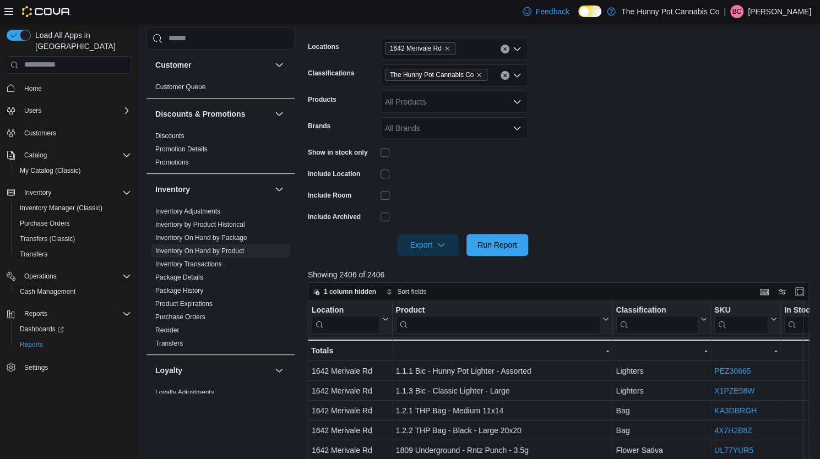
scroll to position [167, 0]
click at [505, 244] on span "Run Report" at bounding box center [498, 245] width 40 height 11
click at [438, 253] on span "Export" at bounding box center [428, 245] width 48 height 22
click at [444, 265] on span "Export to Excel" at bounding box center [430, 267] width 50 height 9
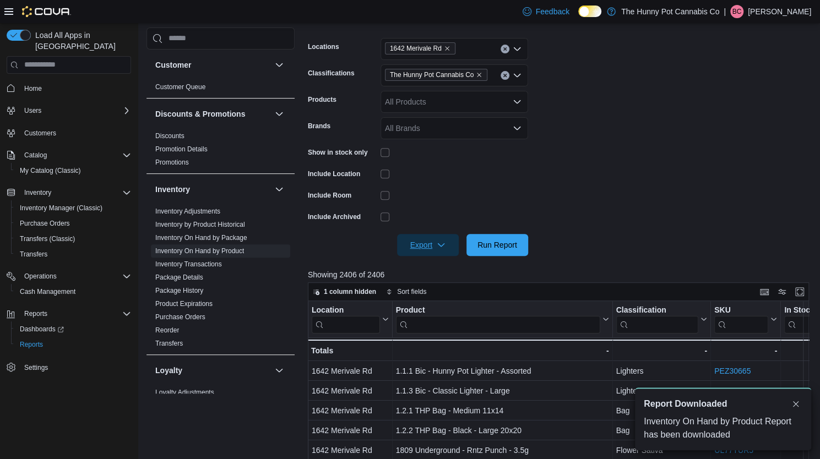
scroll to position [0, 0]
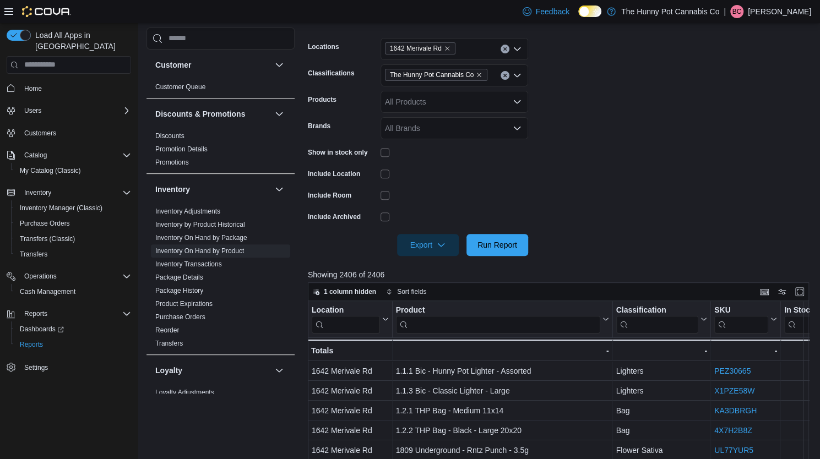
click at [484, 233] on div at bounding box center [561, 229] width 507 height 9
click at [488, 248] on span "Run Report" at bounding box center [498, 244] width 40 height 11
click at [429, 246] on span "Export" at bounding box center [428, 245] width 48 height 22
click at [427, 263] on span "Export to Excel" at bounding box center [430, 267] width 50 height 9
click at [500, 252] on span "Run Report" at bounding box center [497, 245] width 48 height 22
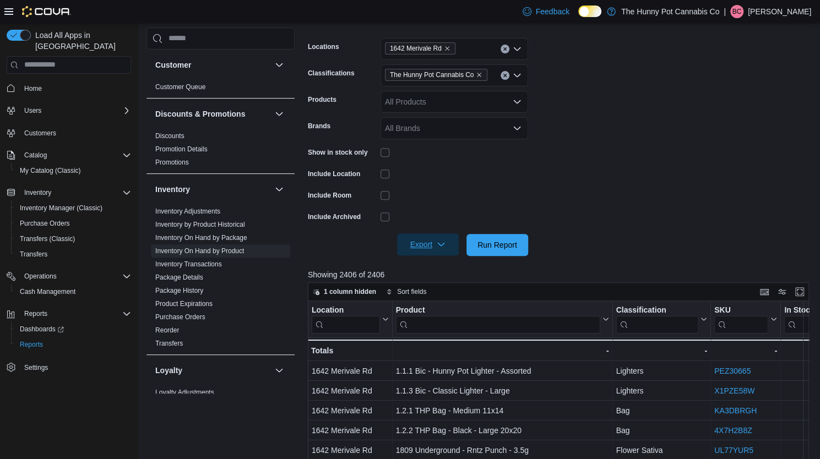
click at [448, 245] on span "Export" at bounding box center [428, 245] width 48 height 22
drag, startPoint x: 441, startPoint y: 264, endPoint x: 424, endPoint y: 266, distance: 17.2
click at [424, 266] on span "Export to Excel" at bounding box center [430, 267] width 50 height 9
click at [499, 244] on span "Run Report" at bounding box center [498, 244] width 40 height 11
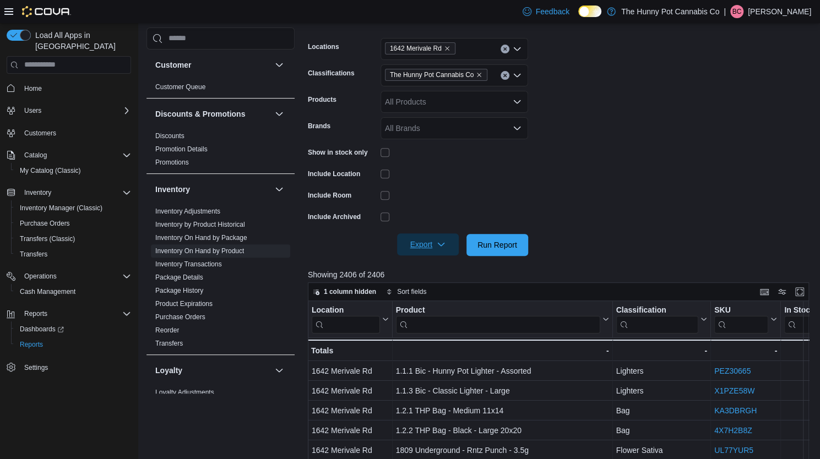
click at [429, 242] on span "Export" at bounding box center [428, 245] width 48 height 22
click at [433, 268] on span "Export to Excel" at bounding box center [430, 267] width 50 height 9
click at [483, 244] on span "Run Report" at bounding box center [498, 244] width 40 height 11
click at [413, 247] on span "Export" at bounding box center [428, 245] width 48 height 22
click at [430, 268] on span "Export to Excel" at bounding box center [430, 267] width 50 height 9
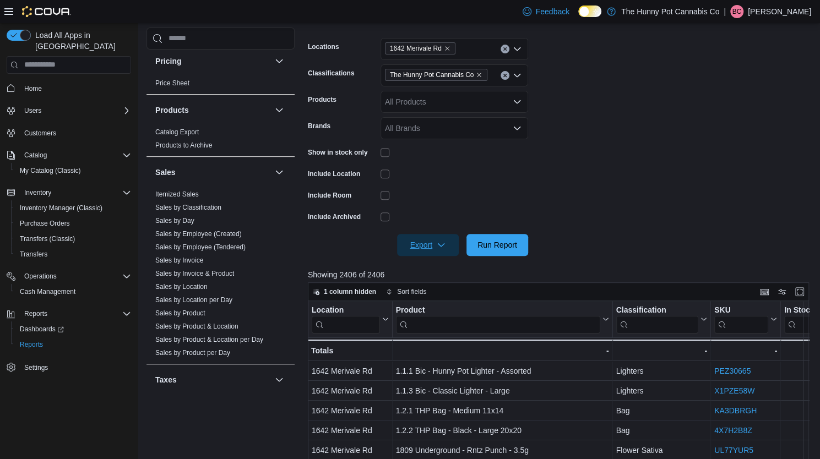
scroll to position [421, 0]
click at [206, 271] on link "Sales by Invoice & Product" at bounding box center [194, 274] width 79 height 8
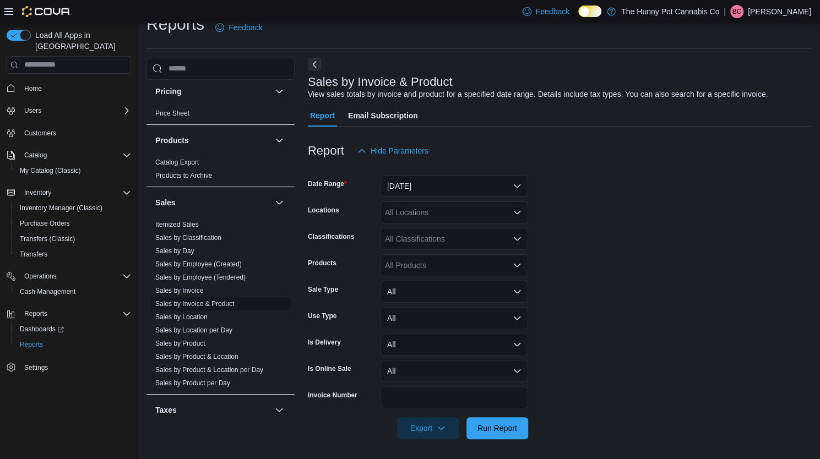
scroll to position [21, 0]
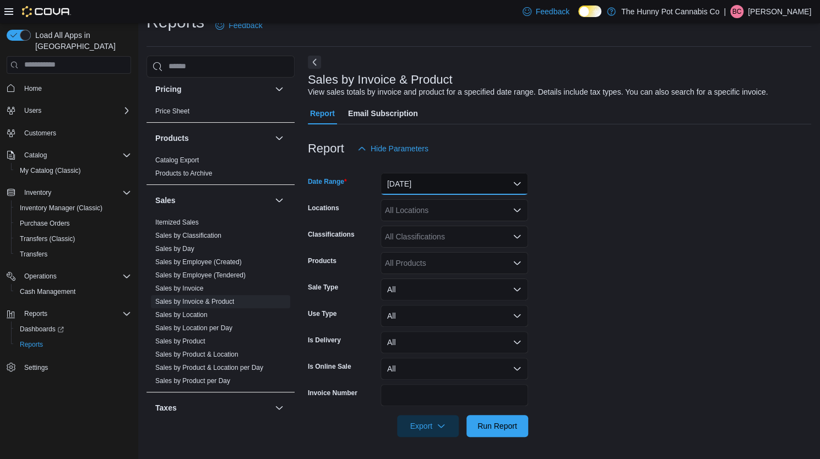
click at [427, 185] on button "Yesterday" at bounding box center [455, 184] width 148 height 22
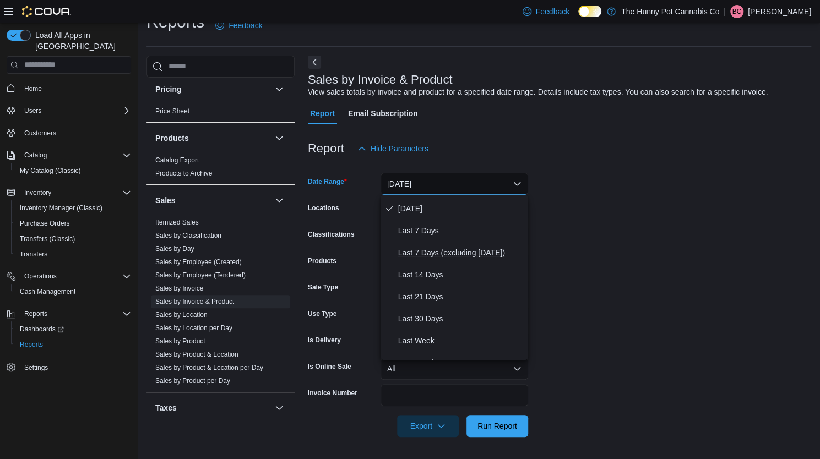
scroll to position [46, 0]
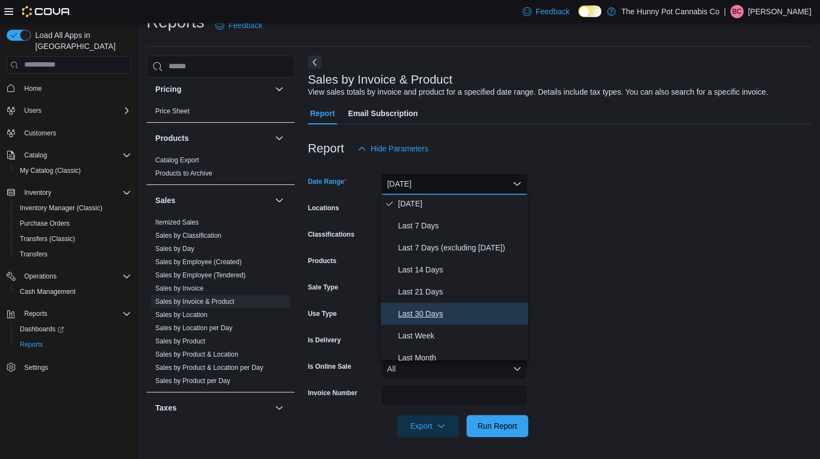
click at [425, 316] on span "Last 30 Days" at bounding box center [461, 313] width 126 height 13
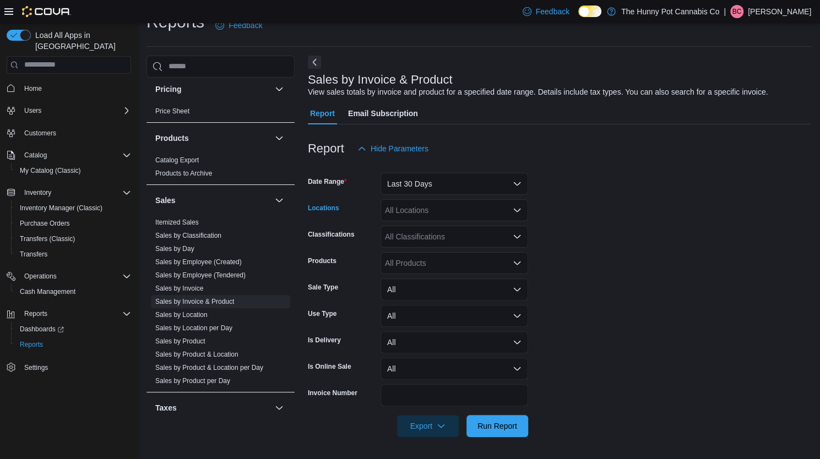
click at [400, 217] on div "All Locations" at bounding box center [455, 210] width 148 height 22
click at [549, 221] on form "Date Range Last 30 Days Locations All Locations Classifications All Classificat…" at bounding box center [559, 299] width 503 height 278
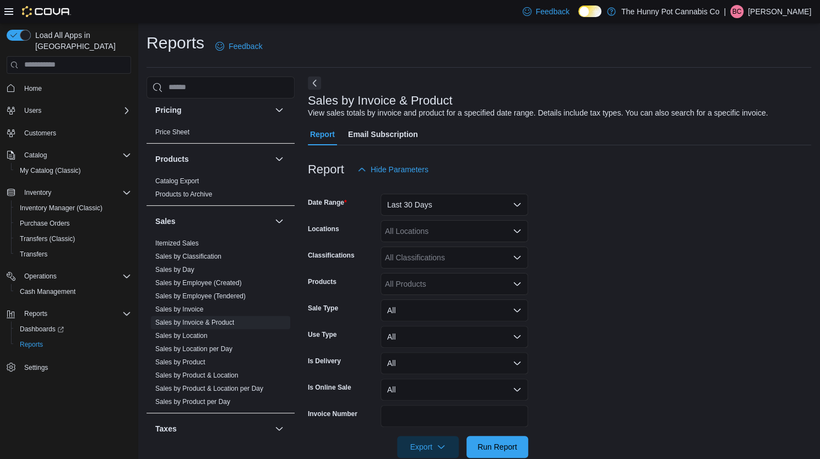
scroll to position [21, 0]
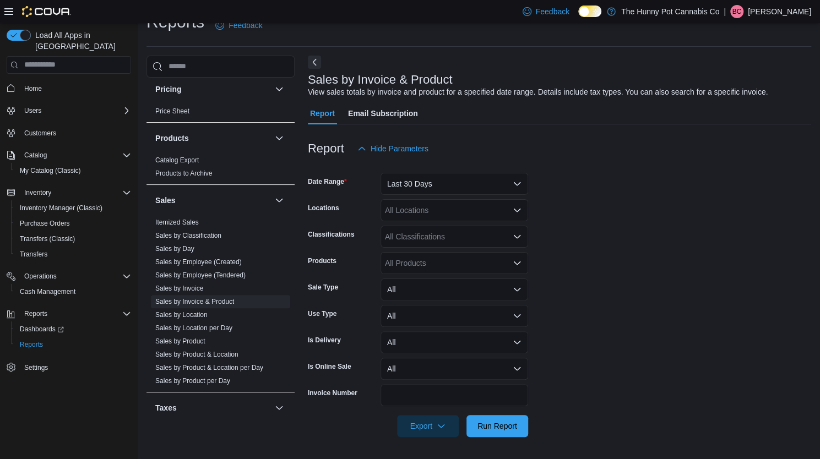
click at [410, 203] on div "All Locations" at bounding box center [455, 210] width 148 height 22
type input "****"
click at [423, 232] on span "1642 Merivale Rd" at bounding box center [434, 229] width 61 height 11
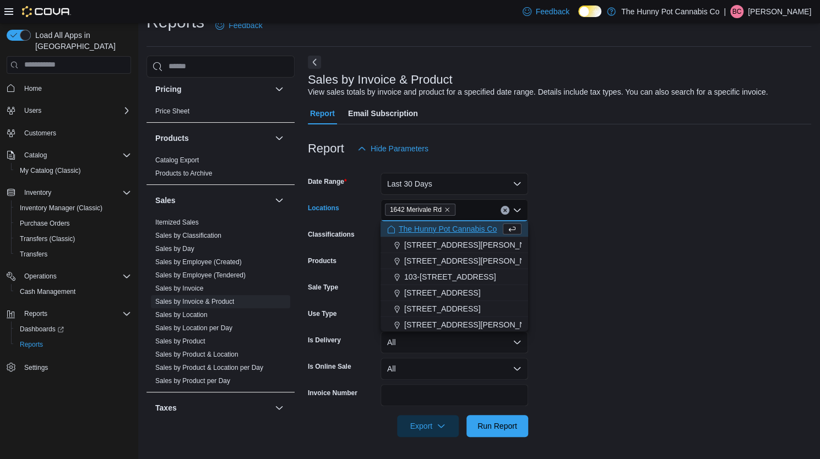
click at [597, 230] on form "Date Range Last 30 Days Locations 1642 Merivale Rd Combo box. Selected. 1642 Me…" at bounding box center [559, 299] width 503 height 278
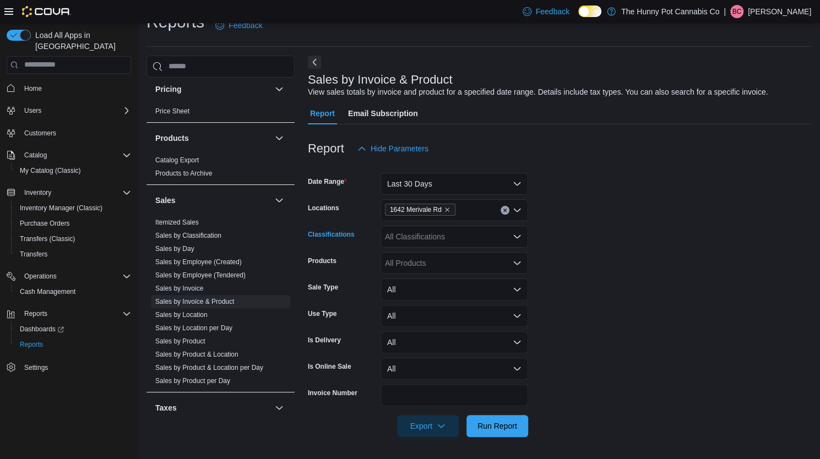
click at [474, 243] on div "All Classifications" at bounding box center [455, 237] width 148 height 22
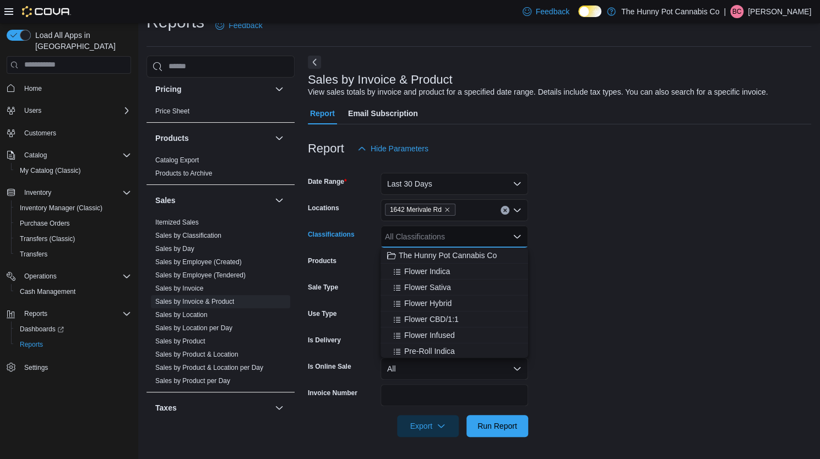
click at [466, 245] on div "All Classifications" at bounding box center [455, 237] width 148 height 22
click at [459, 257] on span "The Hunny Pot Cannabis Co" at bounding box center [448, 255] width 98 height 11
click at [366, 269] on div "Products" at bounding box center [342, 263] width 68 height 22
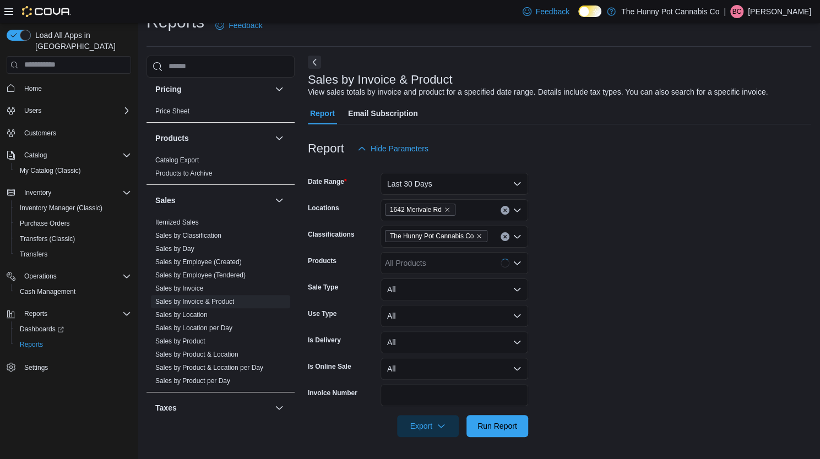
click at [415, 258] on div "All Products" at bounding box center [455, 263] width 148 height 22
type input "*"
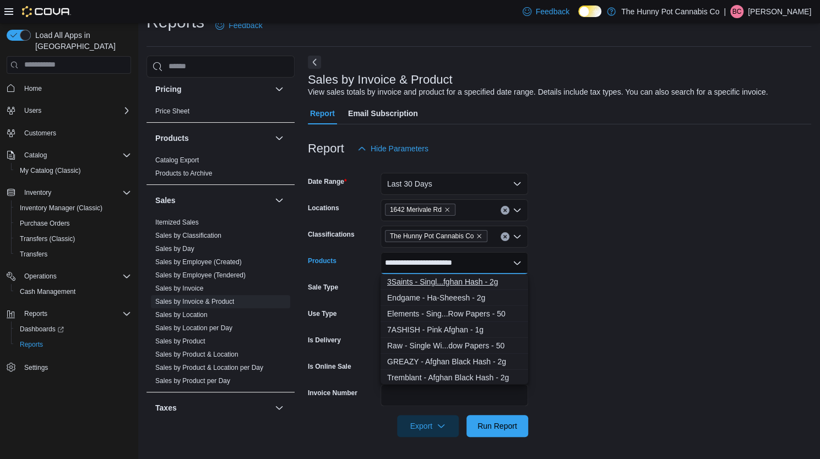
type input "**********"
click at [424, 277] on div "3Saints - Singl...fghan Hash - 2g" at bounding box center [454, 282] width 134 height 11
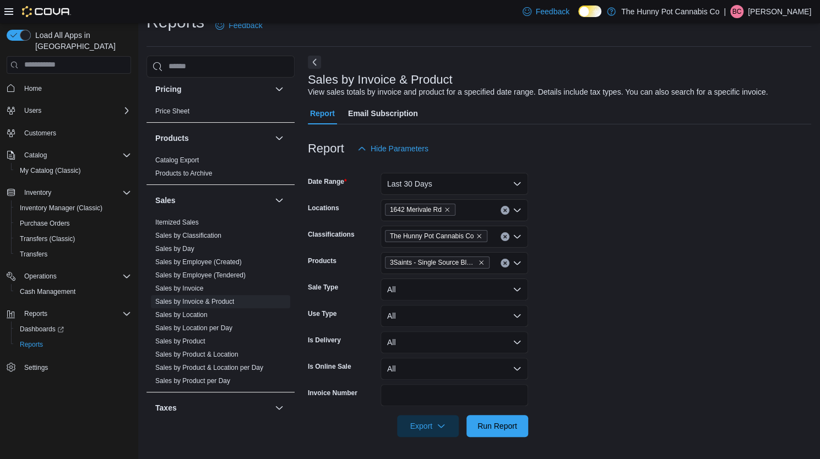
click at [560, 283] on form "Date Range Last 30 Days Locations 1642 Merivale Rd Classifications The Hunny Po…" at bounding box center [559, 299] width 503 height 278
click at [478, 430] on span "Run Report" at bounding box center [498, 425] width 40 height 11
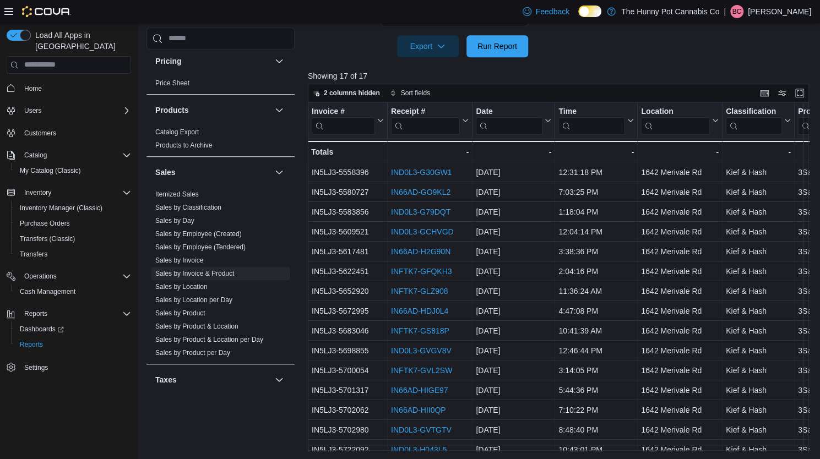
scroll to position [53, 0]
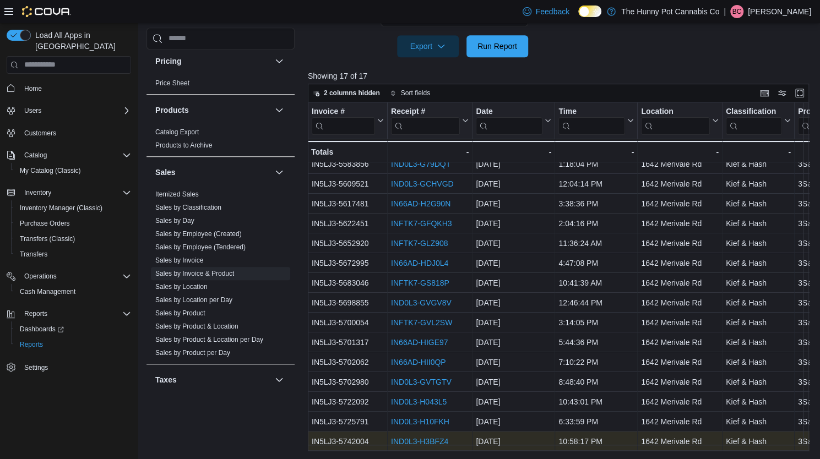
click at [440, 437] on link "IND0L3-H3BFZ4" at bounding box center [419, 441] width 57 height 9
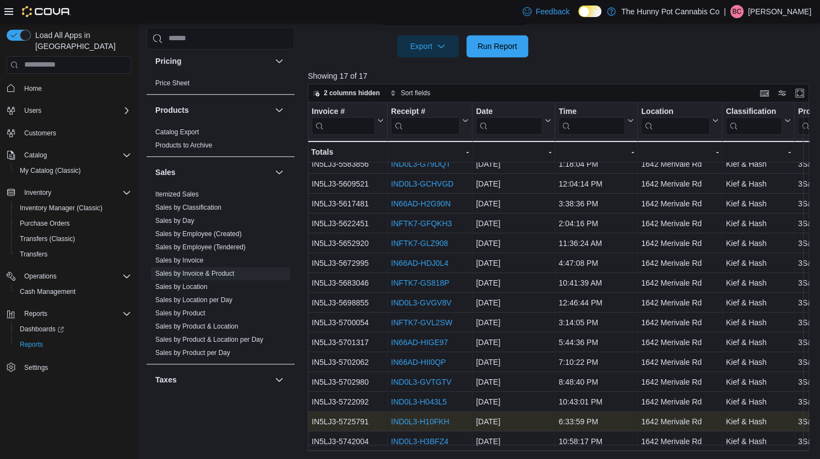
scroll to position [401, 0]
click at [411, 418] on link "IND0L3-H10FKH" at bounding box center [420, 422] width 58 height 9
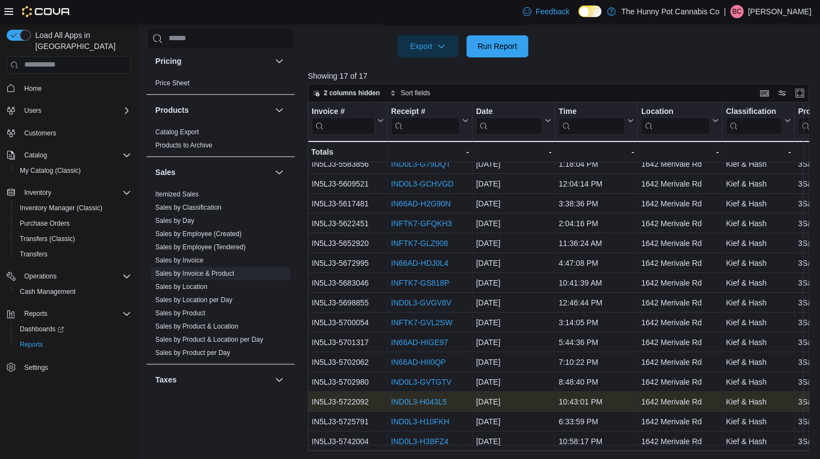
click at [426, 398] on link "IND0L3-H043L5" at bounding box center [419, 402] width 56 height 9
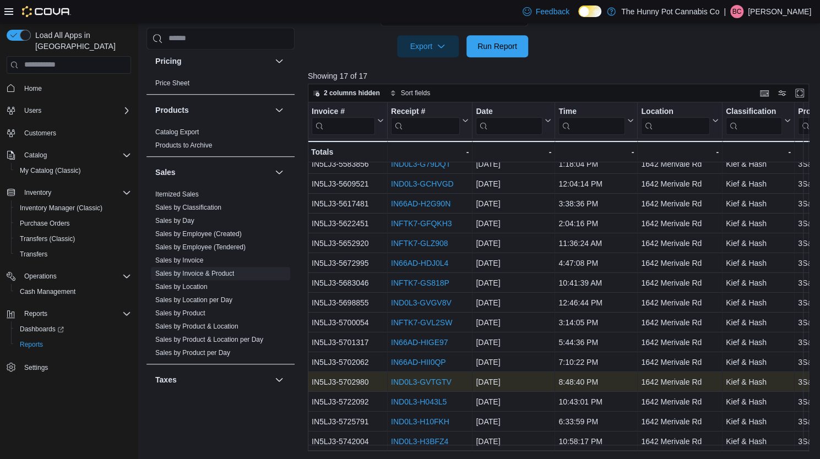
click at [408, 378] on link "IND0L3-GVTGTV" at bounding box center [421, 382] width 61 height 9
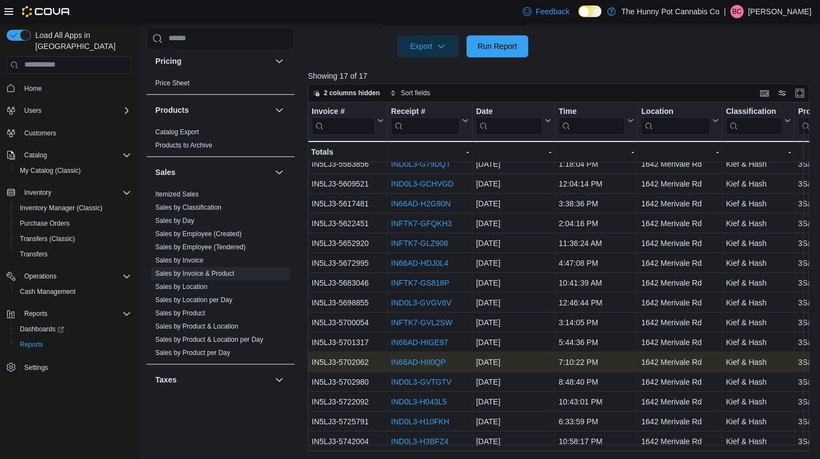
click at [399, 358] on link "IN66AD-HII0QP" at bounding box center [418, 362] width 55 height 9
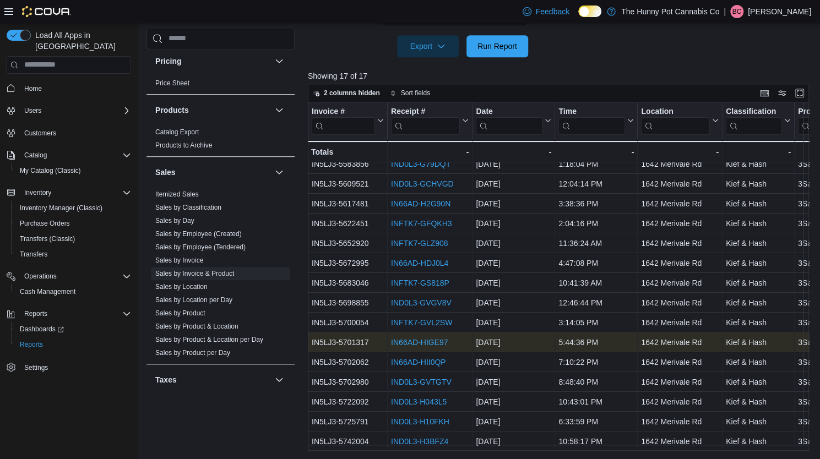
click at [413, 338] on link "IN66AD-HIGE97" at bounding box center [419, 342] width 57 height 9
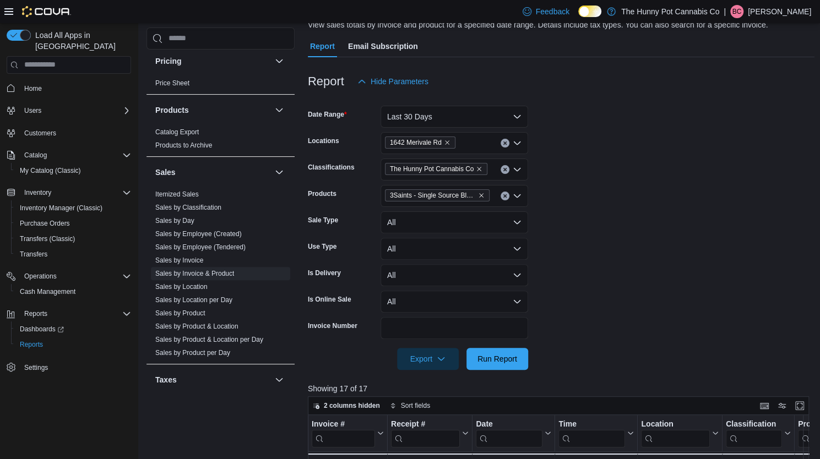
scroll to position [0, 0]
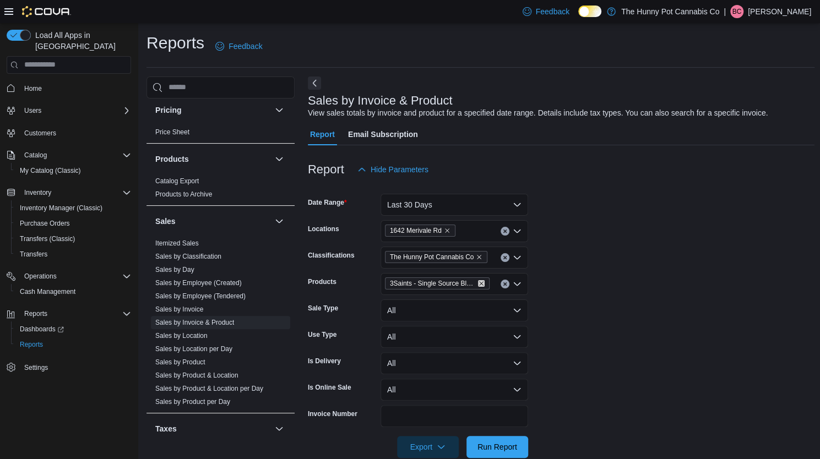
click at [482, 281] on icon "Remove 3Saints - Single Source Black Afghan Hash - 2g from selection in this gr…" at bounding box center [481, 283] width 7 height 7
click at [482, 281] on div "All Products Combo box. Selected. Combo box input. All Products. Type some text…" at bounding box center [455, 284] width 148 height 22
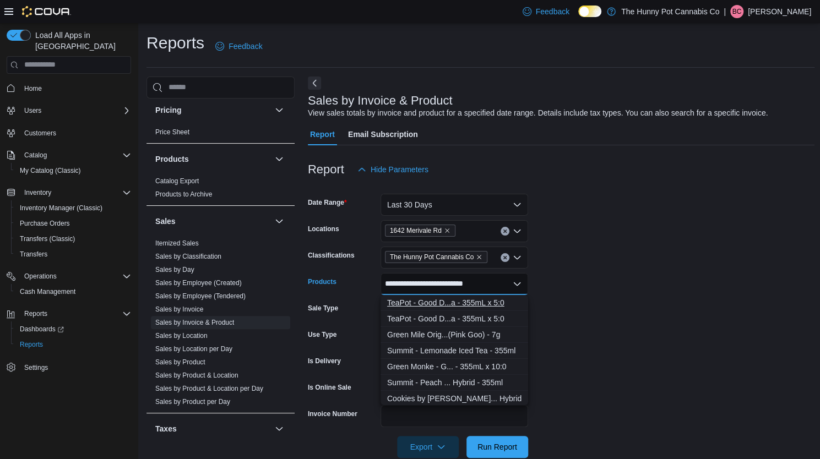
type input "**********"
click at [458, 302] on div "TeaPot - Good D...a - 355mL x 5:0" at bounding box center [454, 302] width 134 height 11
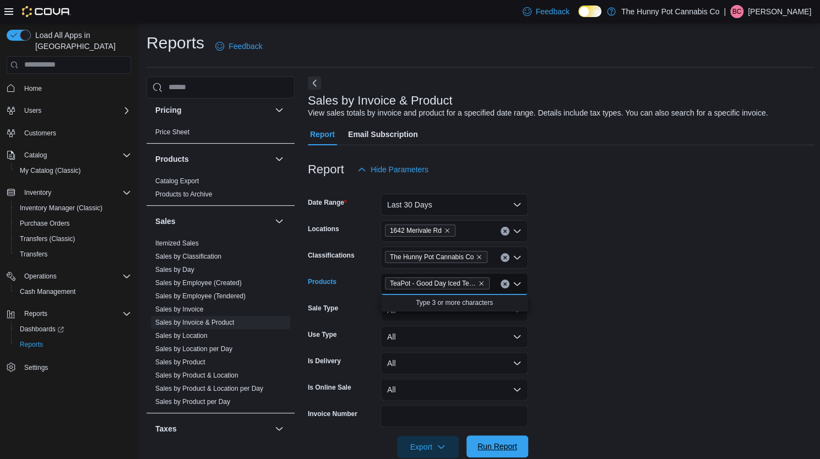
click at [522, 448] on button "Run Report" at bounding box center [498, 447] width 62 height 22
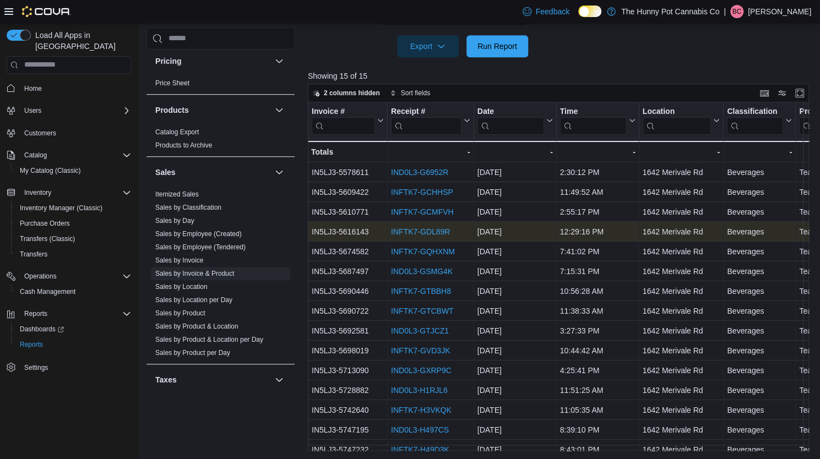
scroll to position [14, 0]
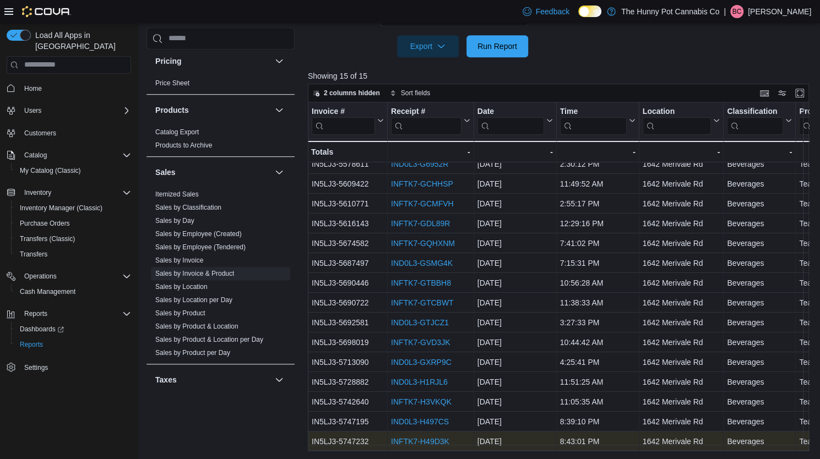
click at [420, 437] on link "INFTK7-H49D3K" at bounding box center [420, 441] width 58 height 9
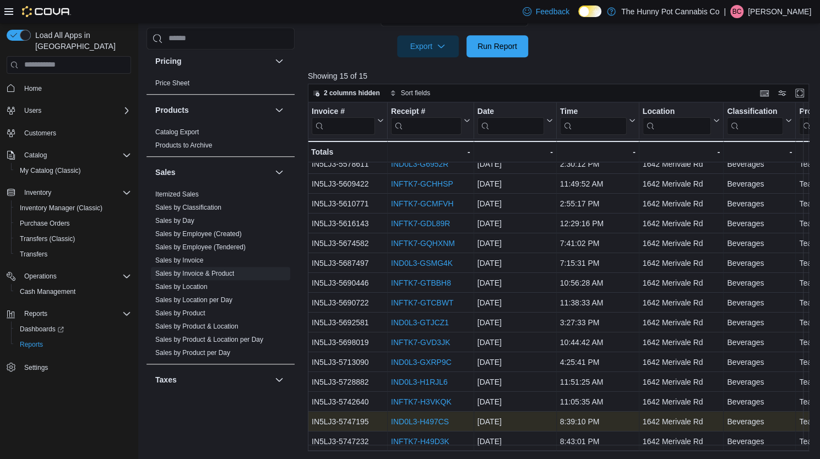
click at [402, 419] on link "IND0L3-H497CS" at bounding box center [420, 422] width 58 height 9
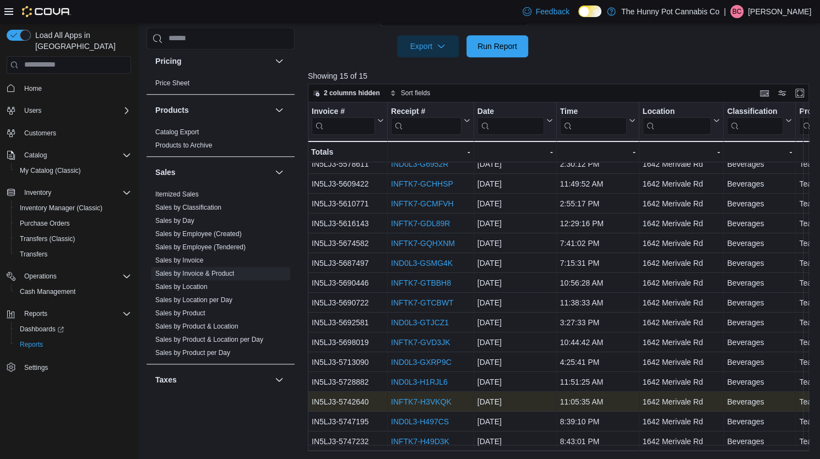
click at [415, 398] on link "INFTK7-H3VKQK" at bounding box center [421, 402] width 61 height 9
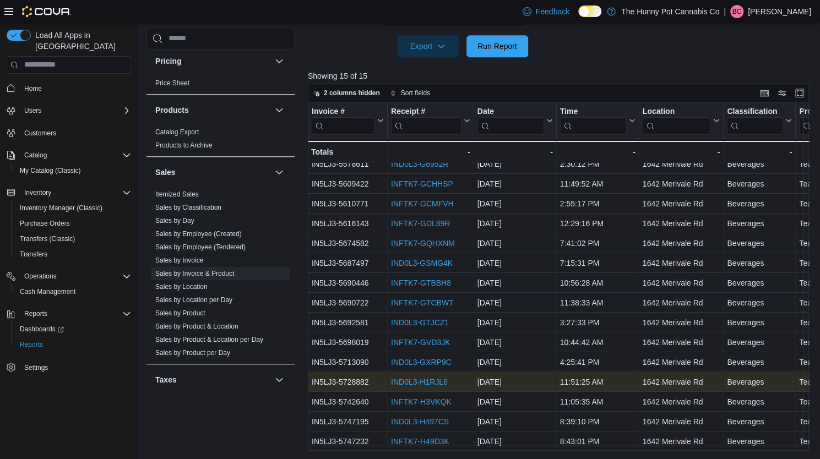
click at [421, 379] on link "IND0L3-H1RJL6" at bounding box center [419, 382] width 57 height 9
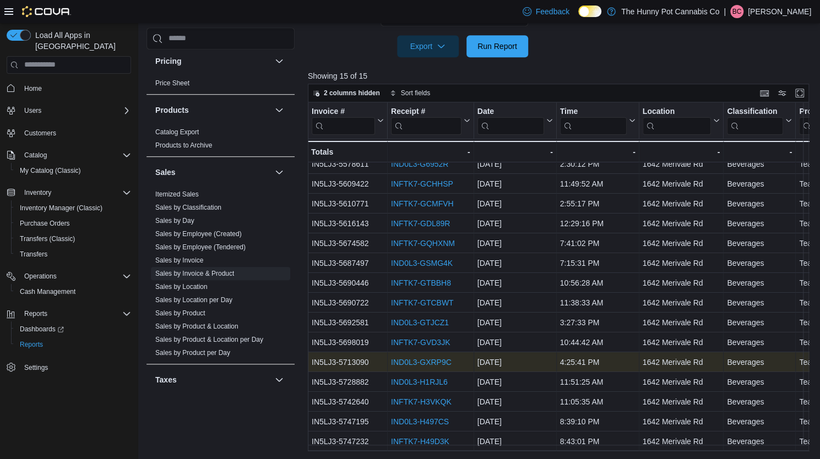
click at [418, 358] on link "IND0L3-GXRP9C" at bounding box center [421, 362] width 61 height 9
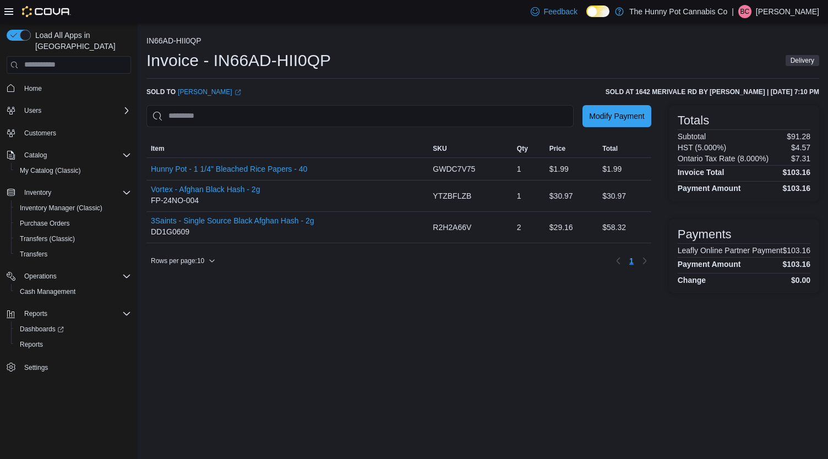
click at [430, 302] on div "IN66AD-HII0QP Invoice - IN66AD-HII0QP Delivery Sold to Issa K. (opens in a new …" at bounding box center [483, 162] width 691 height 279
click at [438, 284] on div "Modify Payment Sorting MemoryTable from EuiInMemoryTable; Page 1 of 1. Item SKU…" at bounding box center [399, 199] width 505 height 188
drag, startPoint x: 210, startPoint y: 58, endPoint x: 348, endPoint y: 69, distance: 138.2
click at [348, 69] on div "Invoice - IN66AD-HII0QP Delivery" at bounding box center [483, 61] width 673 height 22
copy h1 "IN66AD-HII0QP"
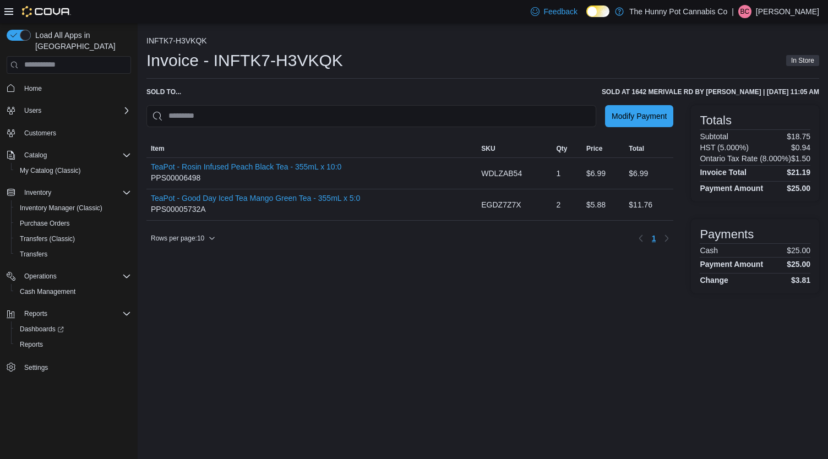
click at [444, 138] on div at bounding box center [410, 133] width 527 height 13
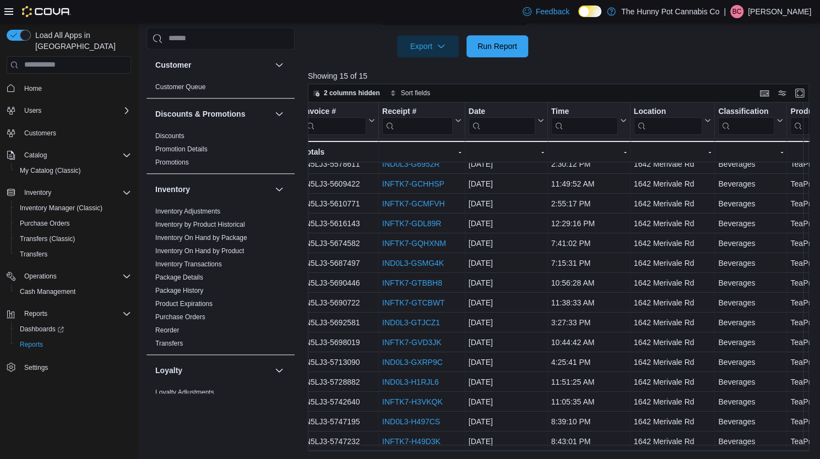
scroll to position [14, 0]
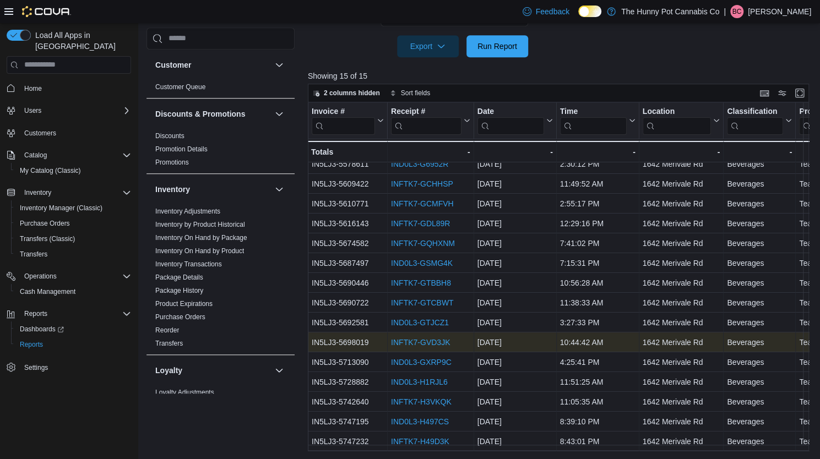
click at [416, 338] on link "INFTK7-GVD3JK" at bounding box center [420, 342] width 59 height 9
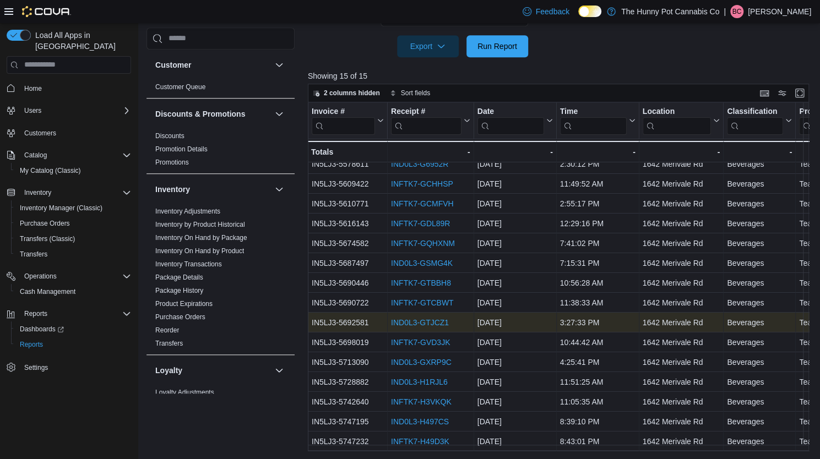
click at [422, 318] on link "IND0L3-GTJCZ1" at bounding box center [420, 322] width 58 height 9
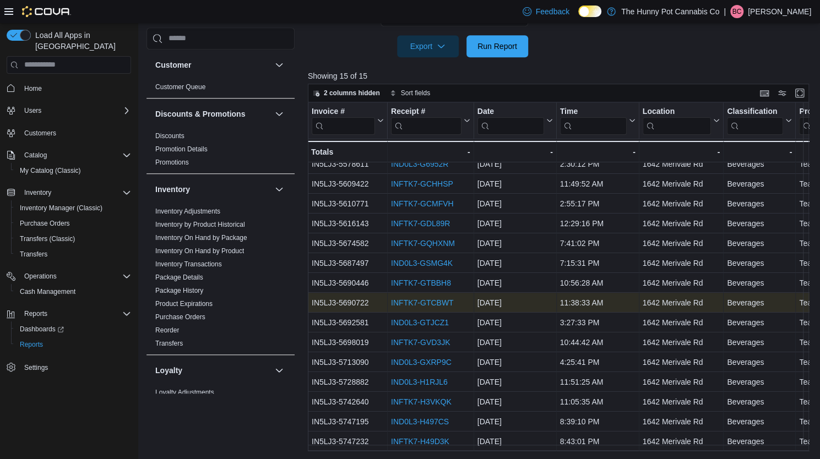
click at [414, 299] on link "INFTK7-GTCBWT" at bounding box center [422, 303] width 63 height 9
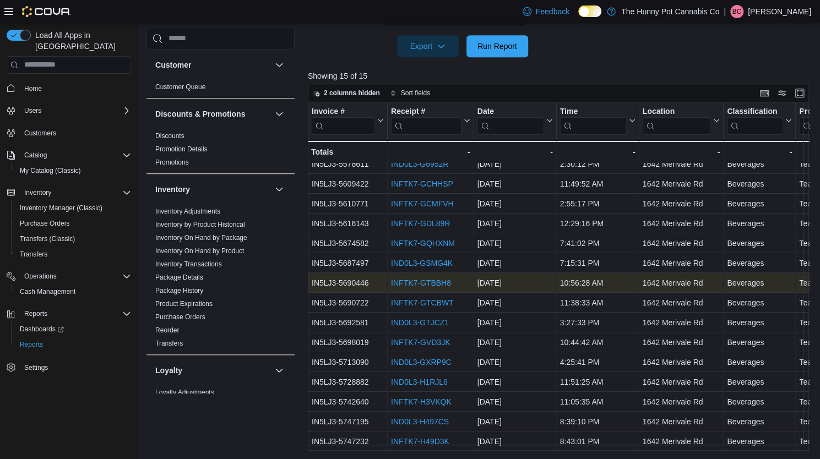
click at [410, 279] on link "INFTK7-GTBBH8" at bounding box center [421, 283] width 60 height 9
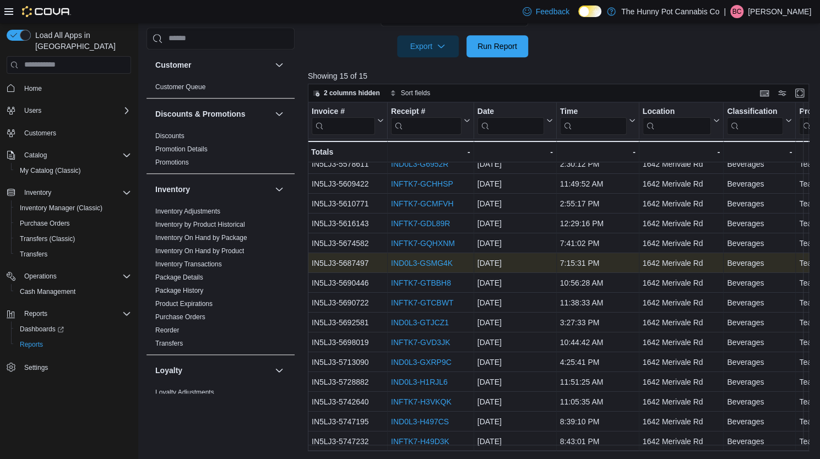
click at [404, 261] on div "IND0L3-GSMG4K" at bounding box center [430, 263] width 79 height 13
click at [403, 259] on link "IND0L3-GSMG4K" at bounding box center [422, 263] width 62 height 9
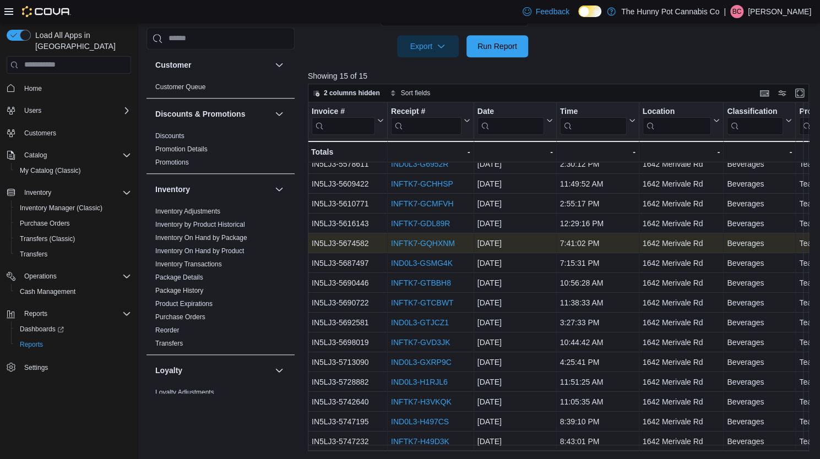
click at [431, 239] on link "INFTK7-GQHXNM" at bounding box center [423, 243] width 64 height 9
click at [426, 239] on link "INFTK7-GQHXNM" at bounding box center [423, 243] width 64 height 9
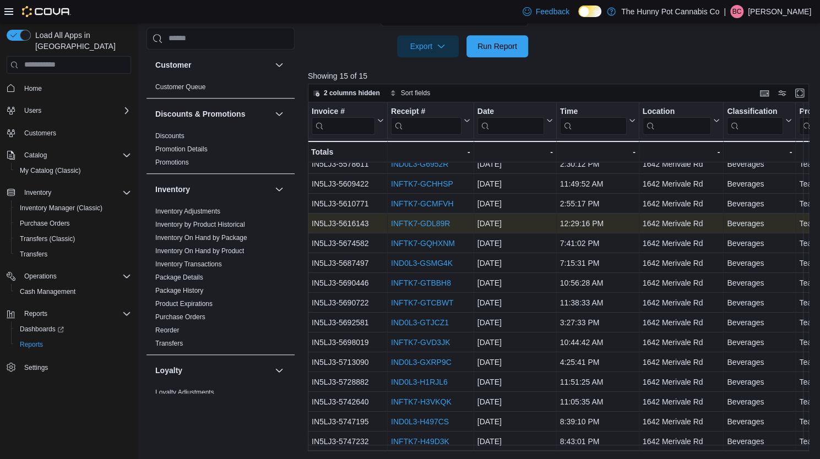
click at [413, 219] on link "INFTK7-GDL89R" at bounding box center [420, 223] width 59 height 9
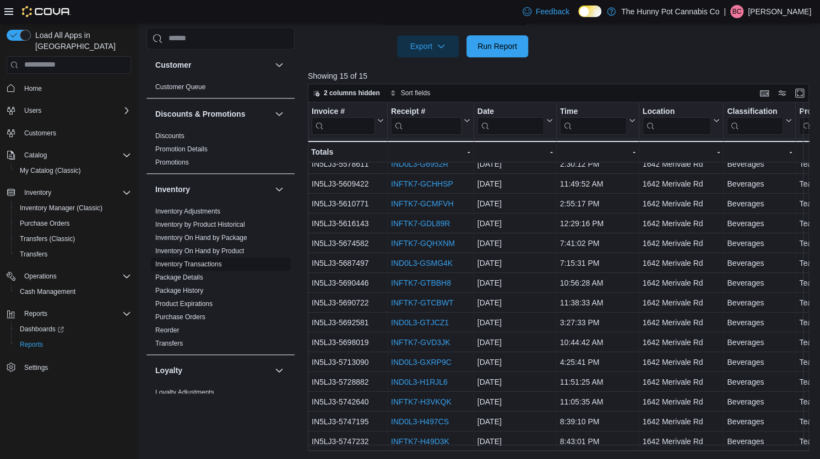
scroll to position [379, 0]
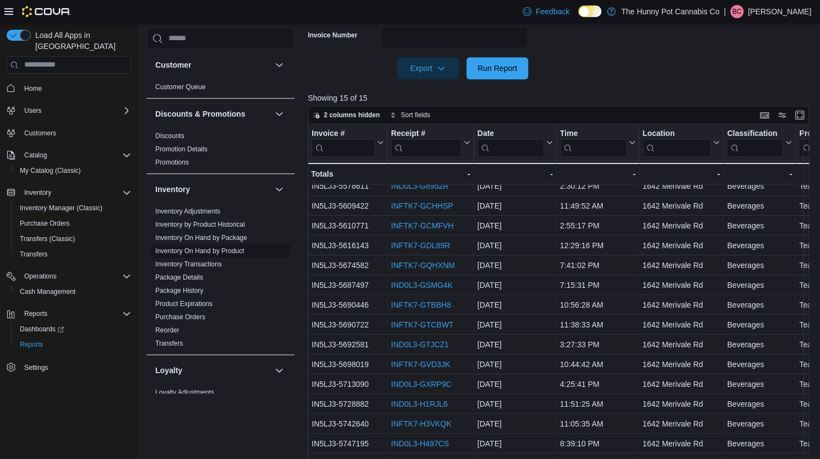
click at [225, 250] on link "Inventory On Hand by Product" at bounding box center [199, 251] width 89 height 8
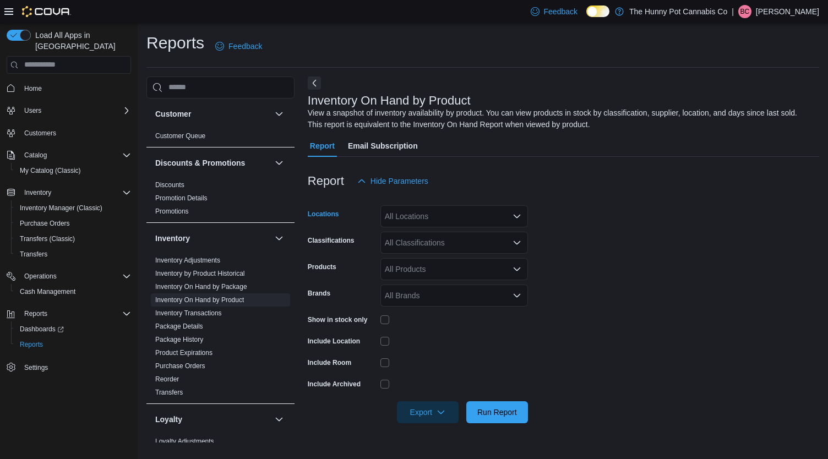
click at [440, 212] on div "All Locations" at bounding box center [455, 216] width 148 height 22
type input "****"
click at [435, 230] on span "1642 Merivale Rd" at bounding box center [434, 235] width 61 height 11
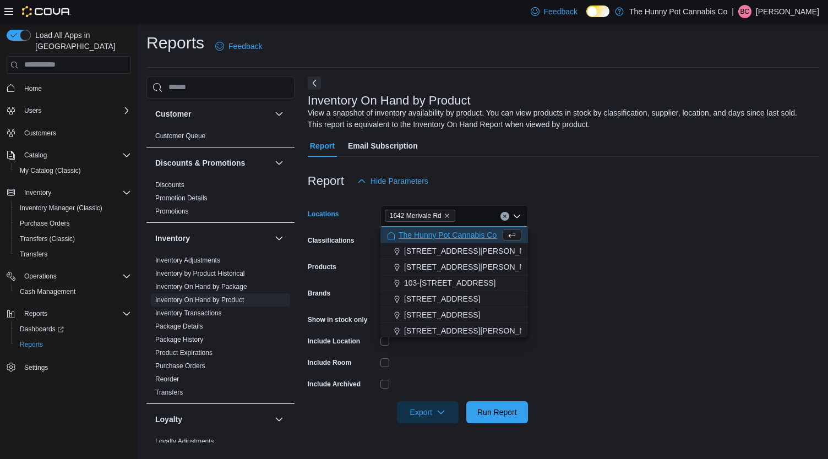
click at [563, 247] on form "Locations 1642 Merivale Rd Combo box. Selected. 1642 Merivale Rd. Press Backspa…" at bounding box center [564, 307] width 512 height 231
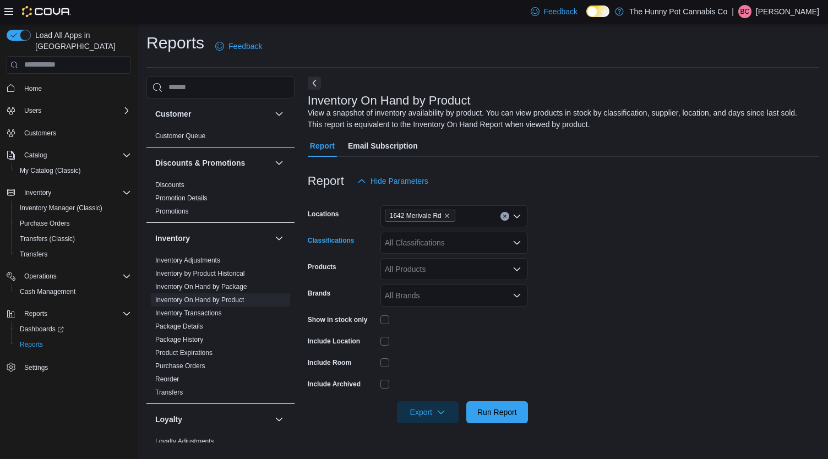
click at [473, 232] on div "All Classifications" at bounding box center [455, 243] width 148 height 22
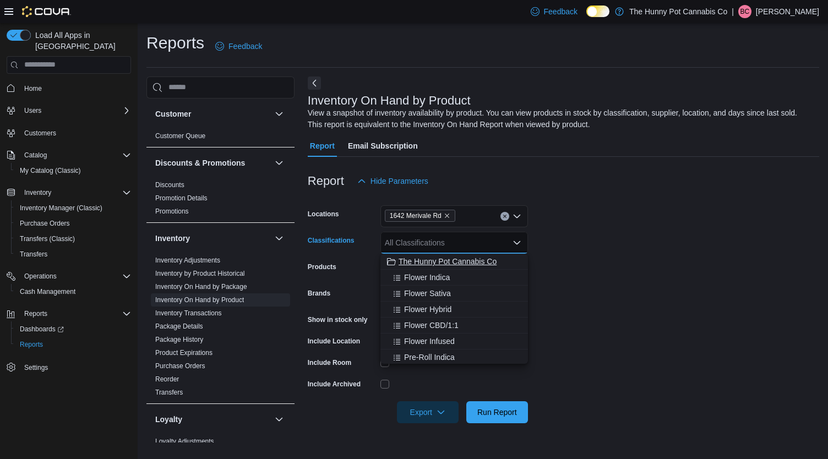
click at [459, 261] on span "The Hunny Pot Cannabis Co" at bounding box center [448, 261] width 98 height 11
click at [594, 256] on form "Locations 1642 Merivale Rd Classifications The Hunny Pot Cannabis Co Combo box.…" at bounding box center [564, 307] width 512 height 231
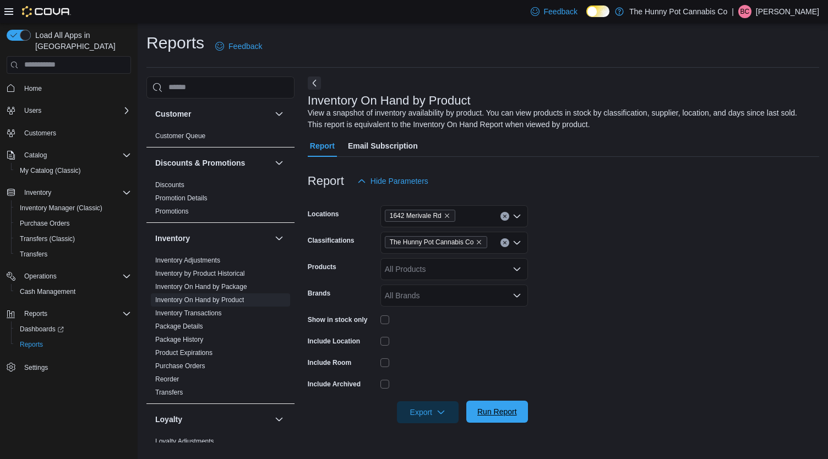
click at [491, 409] on span "Run Report" at bounding box center [498, 411] width 40 height 11
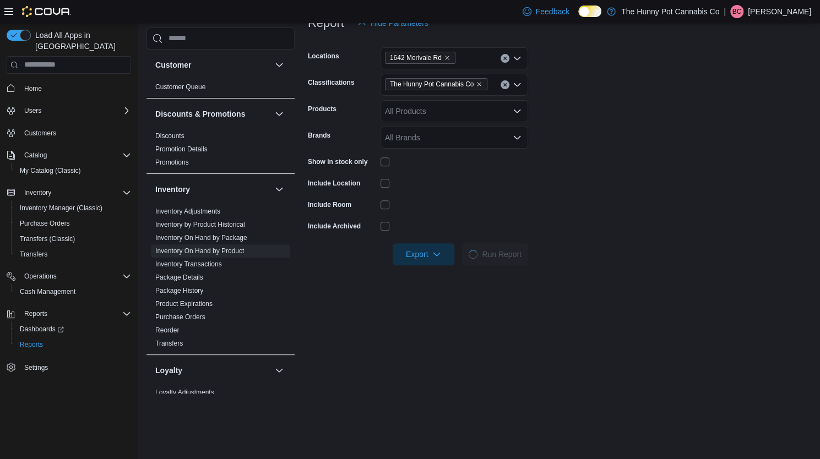
scroll to position [159, 0]
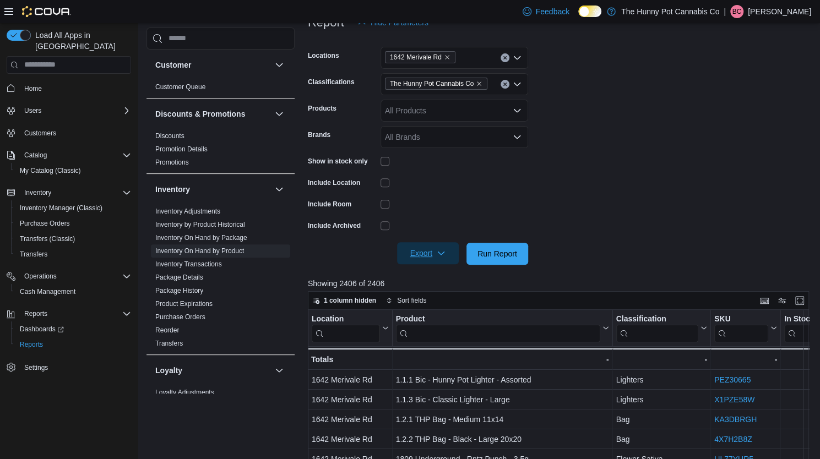
click at [447, 261] on span "Export" at bounding box center [428, 253] width 48 height 22
click at [448, 274] on span "Export to Excel" at bounding box center [430, 276] width 50 height 9
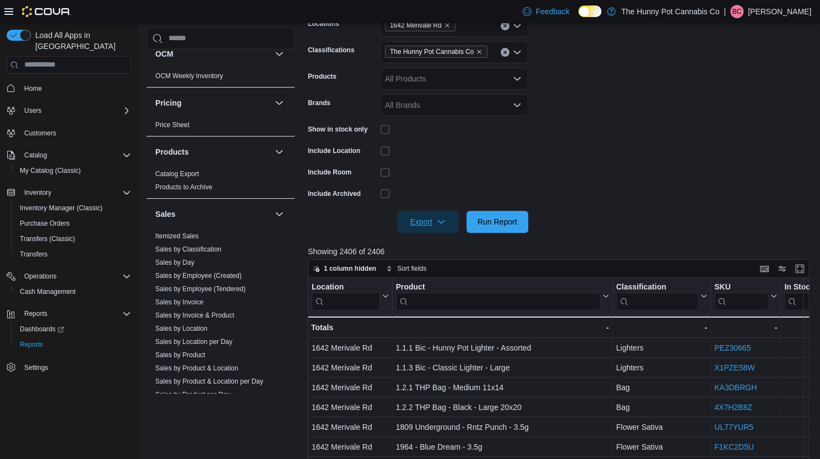
scroll to position [404, 0]
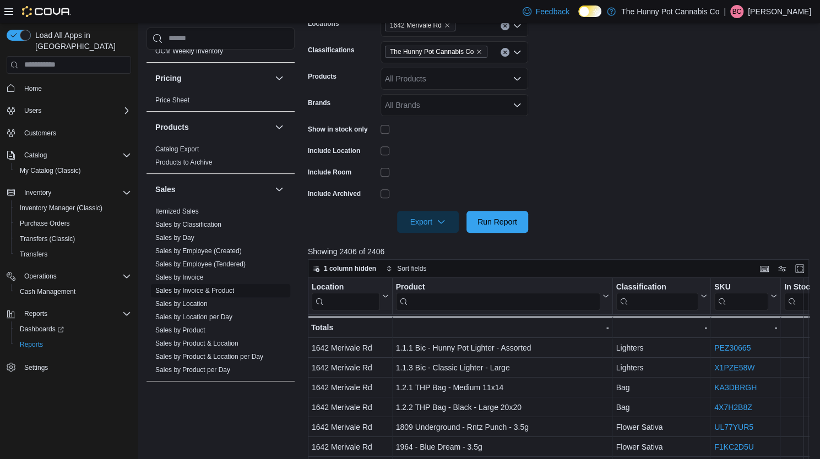
click at [205, 290] on link "Sales by Invoice & Product" at bounding box center [194, 291] width 79 height 8
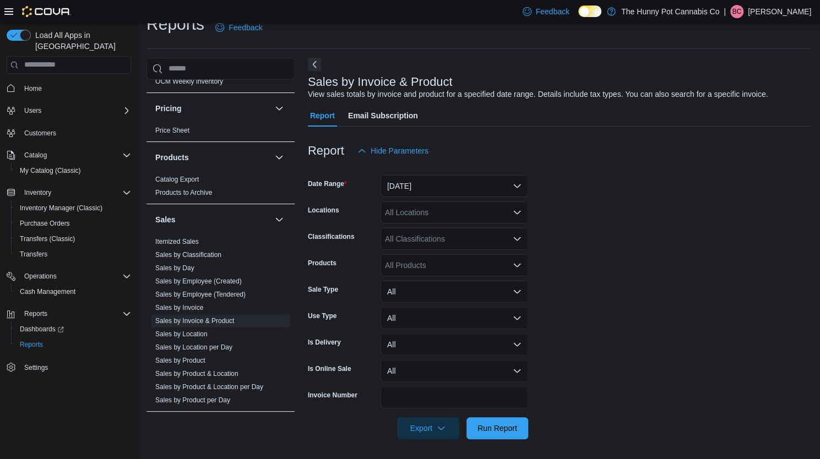
scroll to position [21, 0]
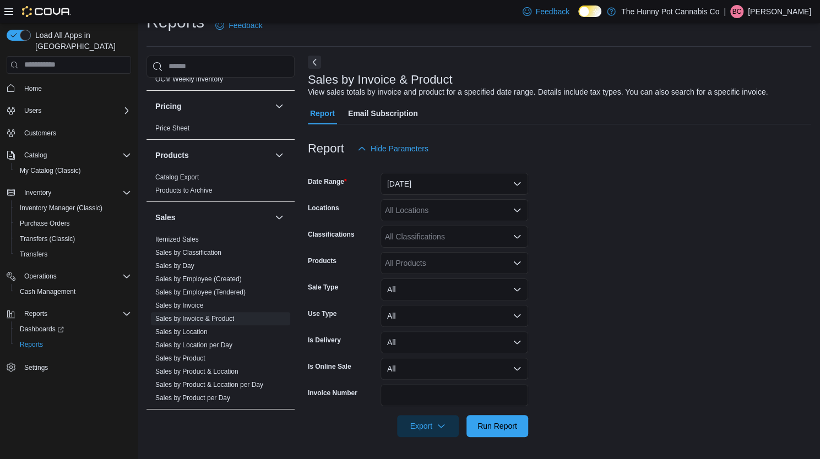
click at [395, 205] on div "All Locations" at bounding box center [455, 210] width 148 height 22
type input "****"
click at [400, 225] on icon "Choose from the following options" at bounding box center [397, 229] width 9 height 9
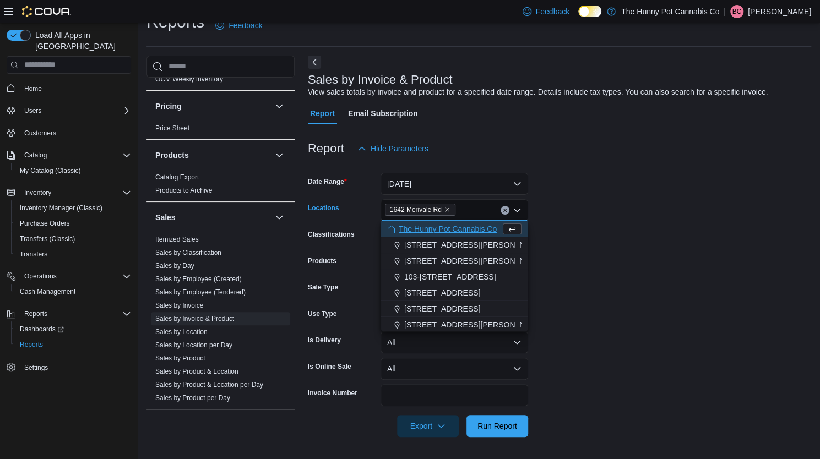
click at [597, 215] on form "Date Range Yesterday Locations 1642 Merivale Rd Combo box. Selected. 1642 Meriv…" at bounding box center [559, 299] width 503 height 278
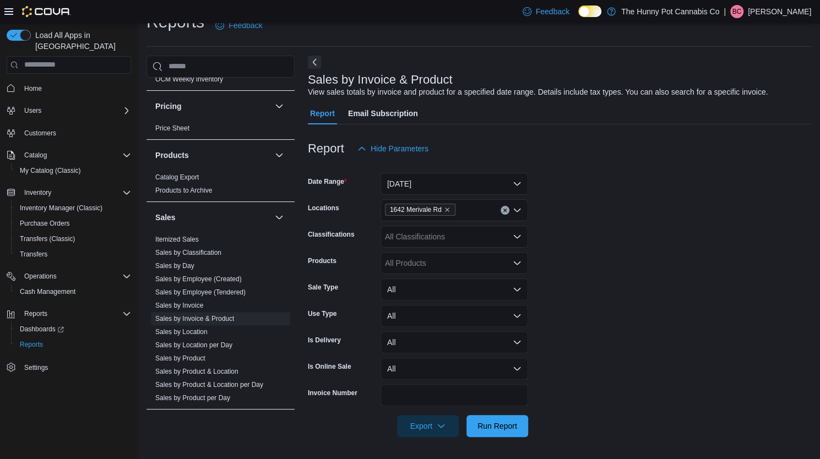
click at [456, 246] on div "All Classifications" at bounding box center [455, 237] width 148 height 22
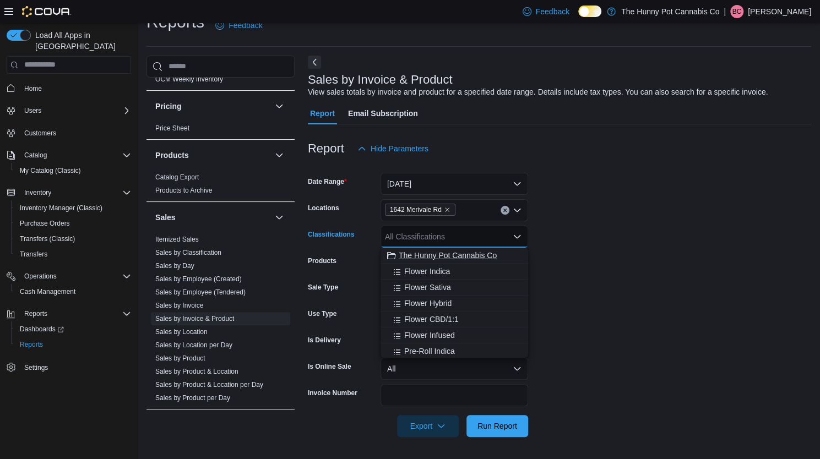
click at [456, 253] on span "The Hunny Pot Cannabis Co" at bounding box center [448, 255] width 98 height 11
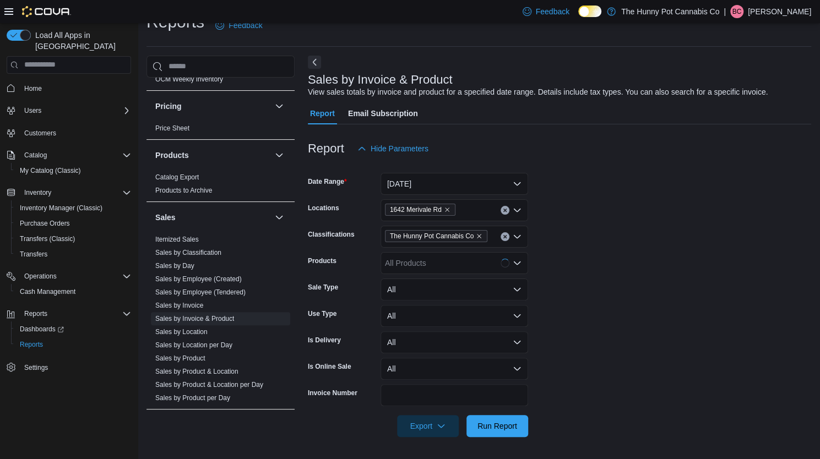
click at [628, 207] on form "Date Range Yesterday Locations 1642 Merivale Rd Classifications The Hunny Pot C…" at bounding box center [559, 299] width 503 height 278
click at [475, 274] on div "All Products" at bounding box center [455, 263] width 148 height 22
click at [574, 275] on form "Date Range Yesterday Locations 1642 Merivale Rd Classifications The Hunny Pot C…" at bounding box center [559, 299] width 503 height 278
click at [480, 259] on div "All Products" at bounding box center [455, 263] width 148 height 22
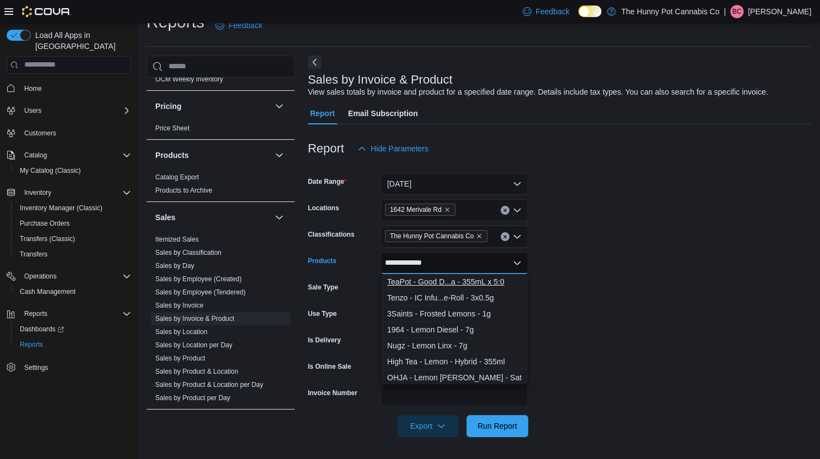
type input "**********"
click at [467, 285] on div "TeaPot - Good D...a - 355mL x 5:0" at bounding box center [454, 282] width 134 height 11
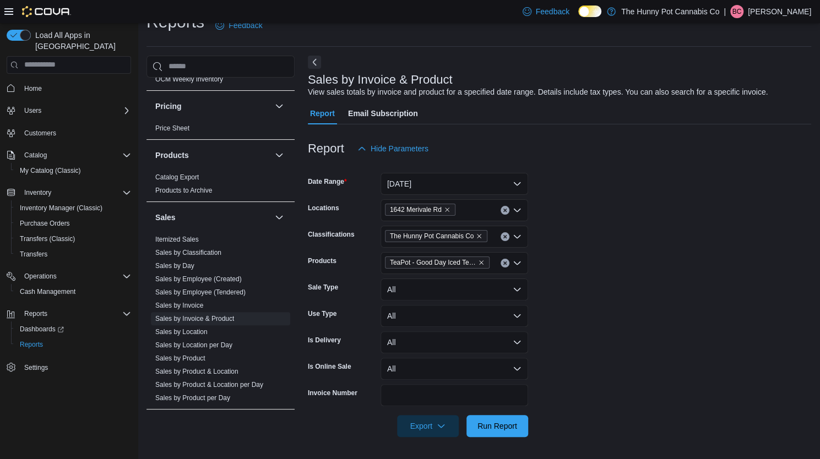
click at [619, 280] on form "Date Range Yesterday Locations 1642 Merivale Rd Classifications The Hunny Pot C…" at bounding box center [559, 299] width 503 height 278
click at [500, 427] on span "Run Report" at bounding box center [498, 425] width 40 height 11
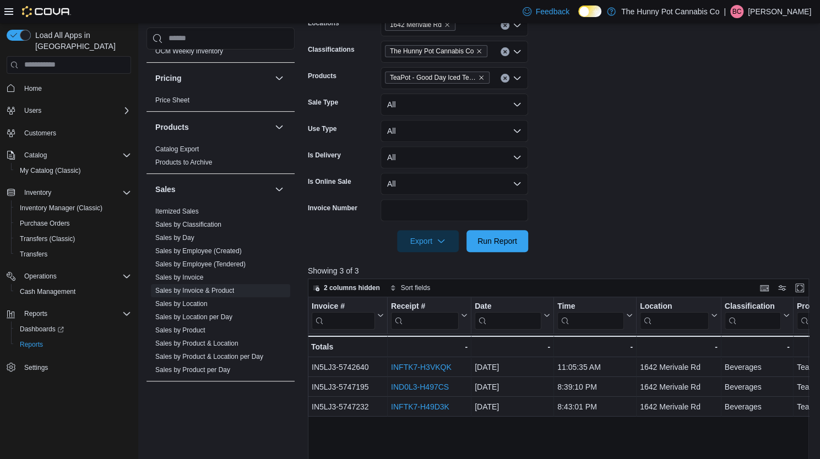
scroll to position [339, 0]
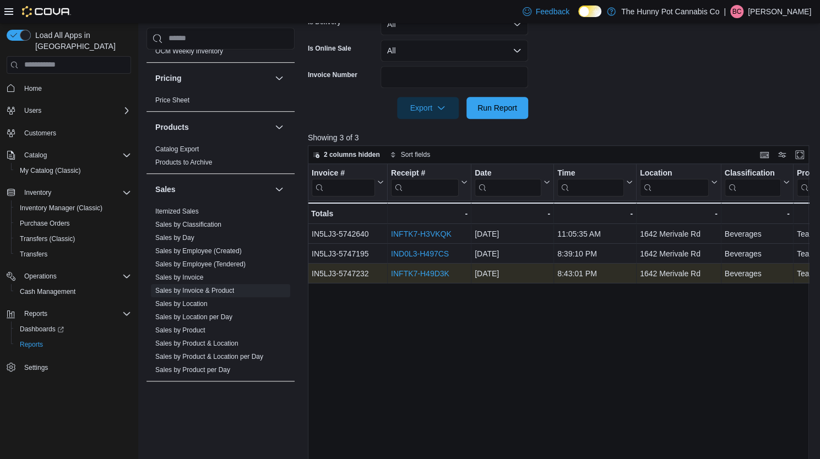
click at [431, 272] on link "INFTK7-H49D3K" at bounding box center [420, 273] width 58 height 9
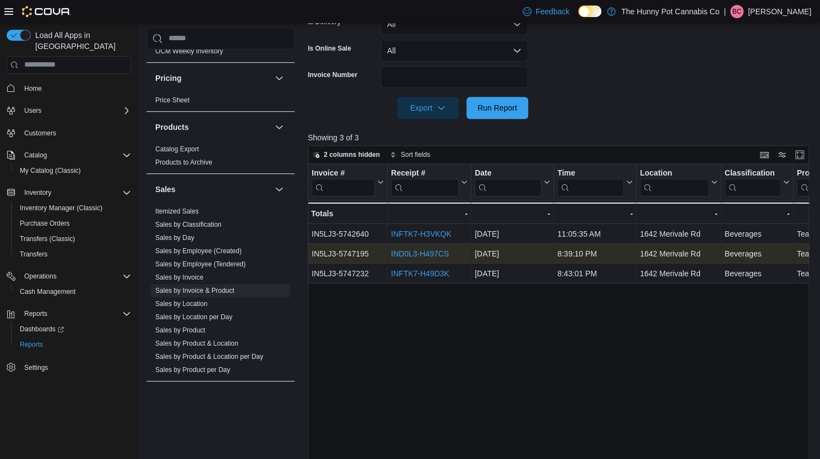
click at [430, 256] on link "IND0L3-H497CS" at bounding box center [420, 254] width 58 height 9
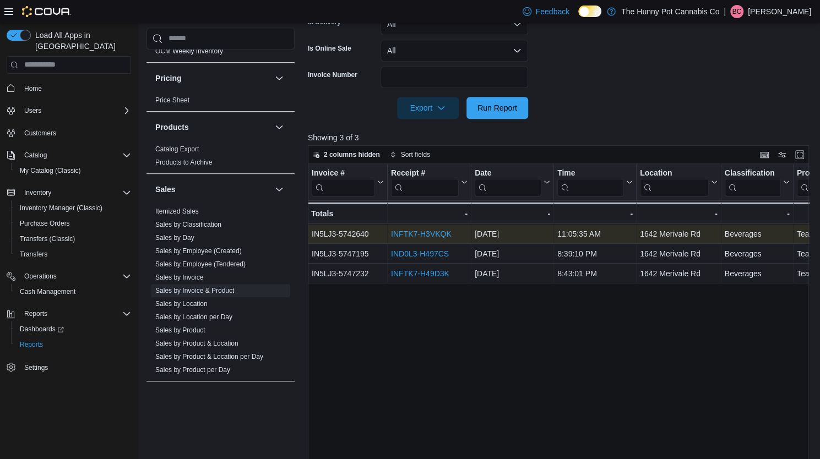
click at [438, 227] on div "INFTK7-H3VKQK" at bounding box center [429, 233] width 77 height 13
click at [433, 231] on link "INFTK7-H3VKQK" at bounding box center [421, 234] width 61 height 9
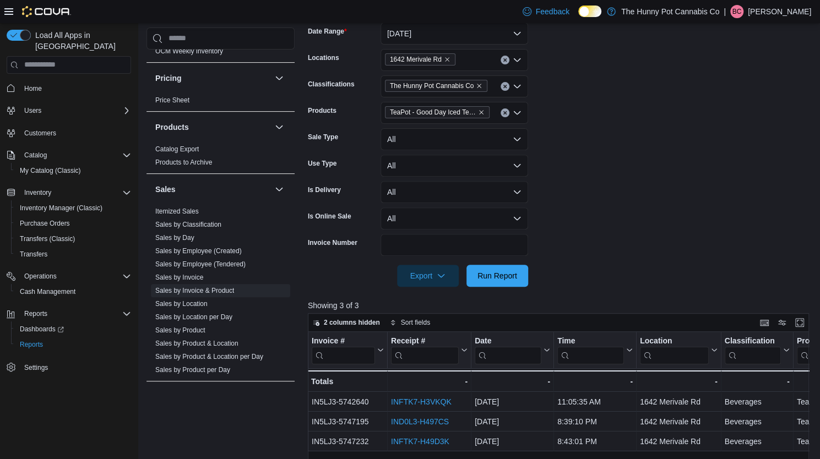
scroll to position [169, 0]
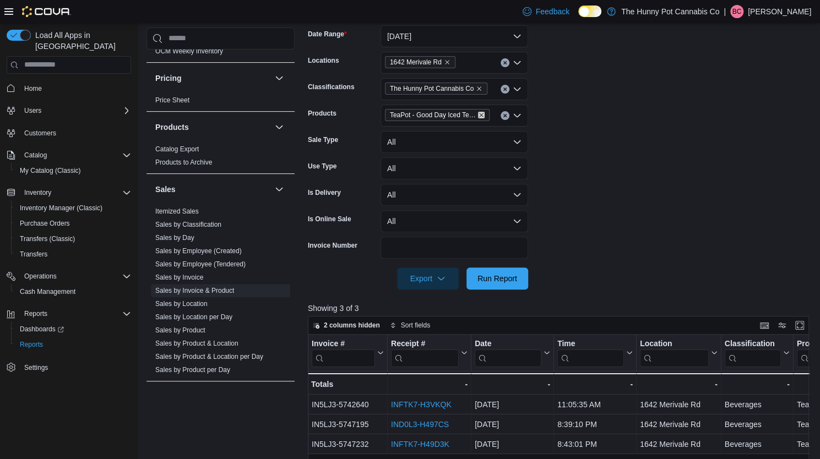
click at [483, 116] on icon "Remove TeaPot - Good Day Iced Tea Mango Green Tea - 355mL x 5:0 from selection …" at bounding box center [481, 115] width 4 height 4
click at [458, 113] on div "All Products" at bounding box center [455, 116] width 148 height 22
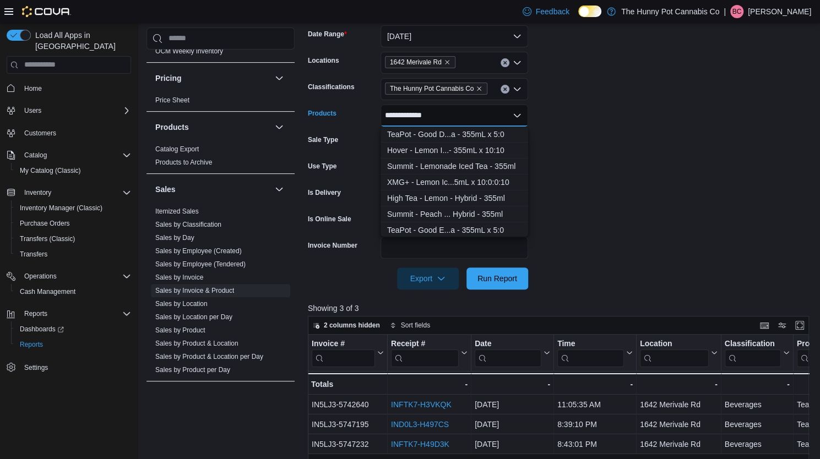
type input "**********"
click at [46, 285] on span "Cash Management" at bounding box center [48, 291] width 56 height 13
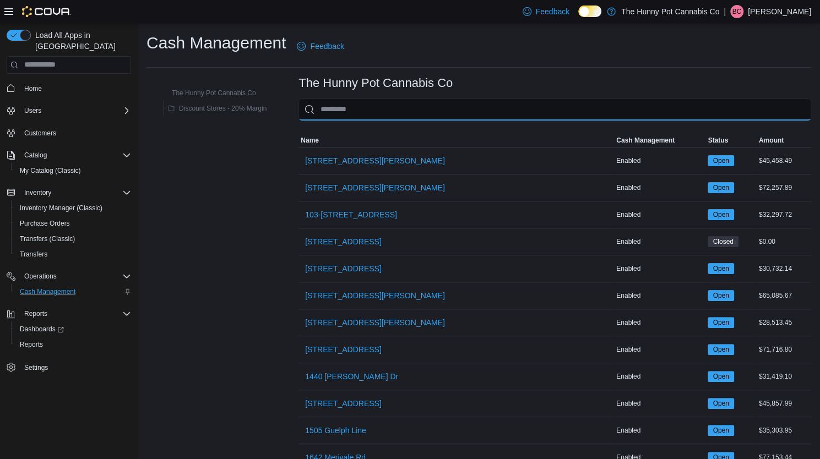
click at [362, 118] on input "This is a search bar. As you type, the results lower in the page will automatic…" at bounding box center [555, 110] width 513 height 22
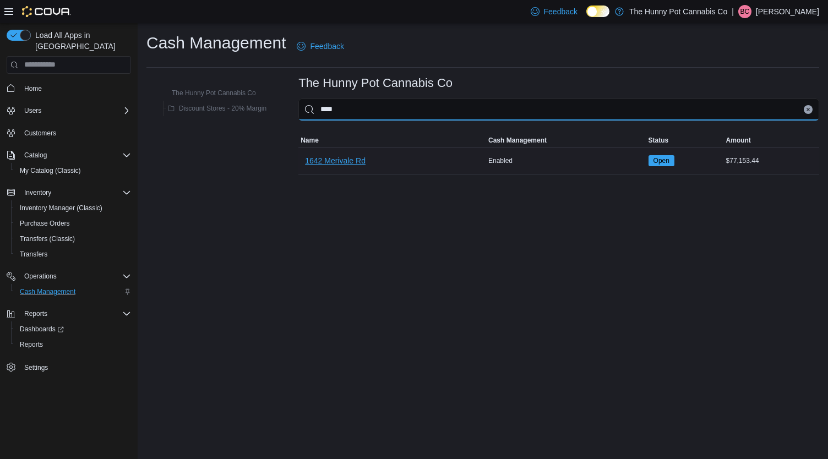
type input "****"
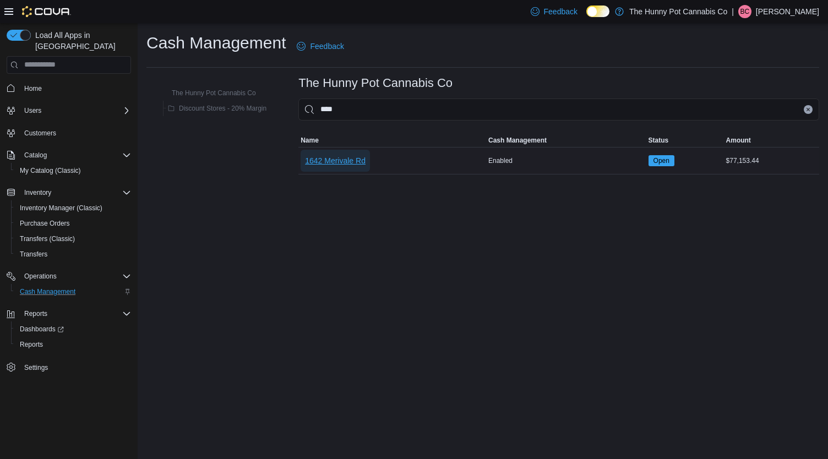
click at [346, 164] on span "1642 Merivale Rd" at bounding box center [335, 160] width 61 height 11
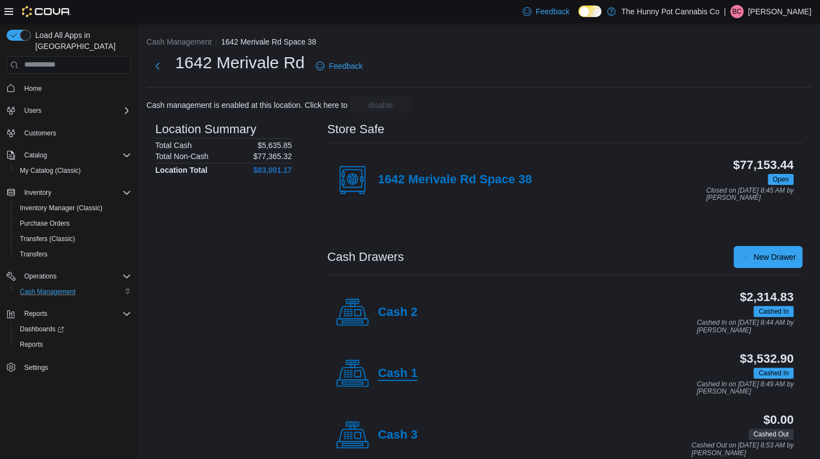
click at [389, 377] on h4 "Cash 1" at bounding box center [398, 374] width 40 height 14
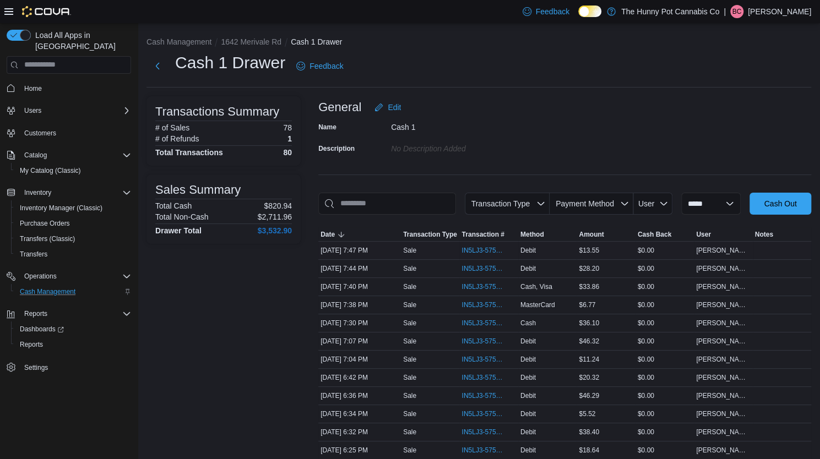
click at [479, 243] on div "IN5LJ3-5752796" at bounding box center [488, 251] width 58 height 18
click at [483, 252] on span "IN5LJ3-5752796" at bounding box center [483, 250] width 43 height 9
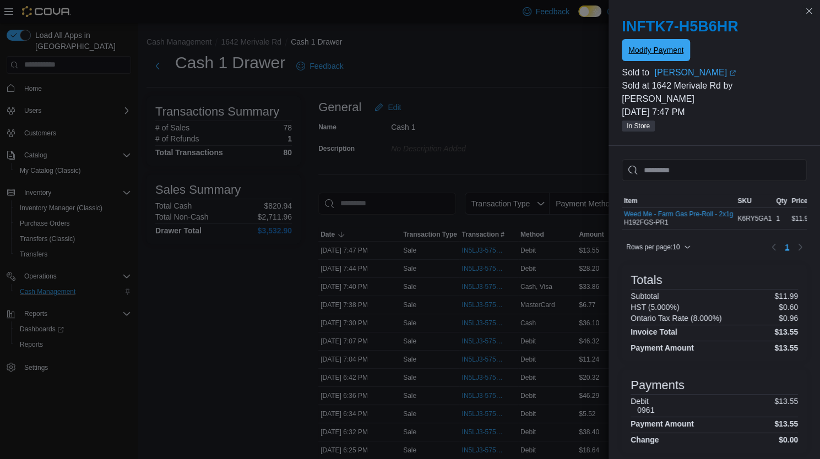
click at [651, 48] on span "Modify Payment" at bounding box center [655, 50] width 55 height 11
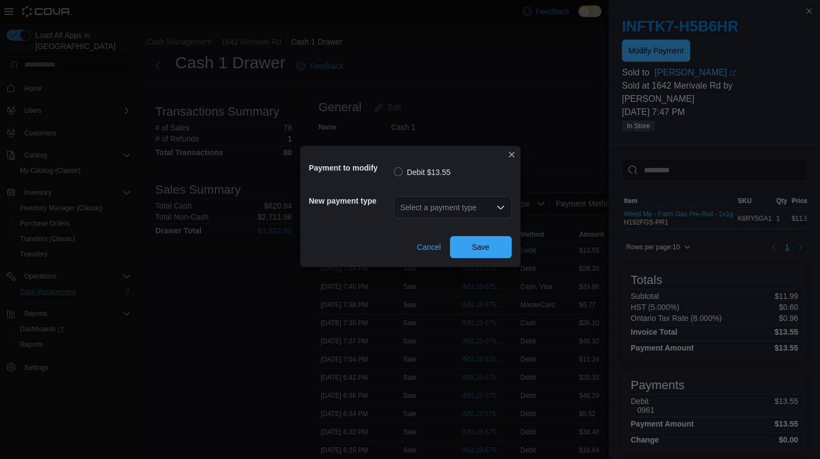
click at [420, 213] on div "Select a payment type" at bounding box center [453, 208] width 118 height 22
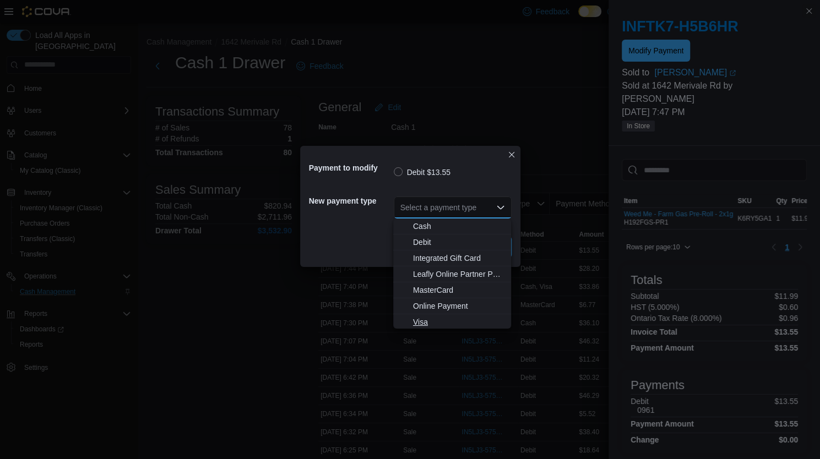
click at [423, 321] on span "Visa" at bounding box center [458, 322] width 91 height 11
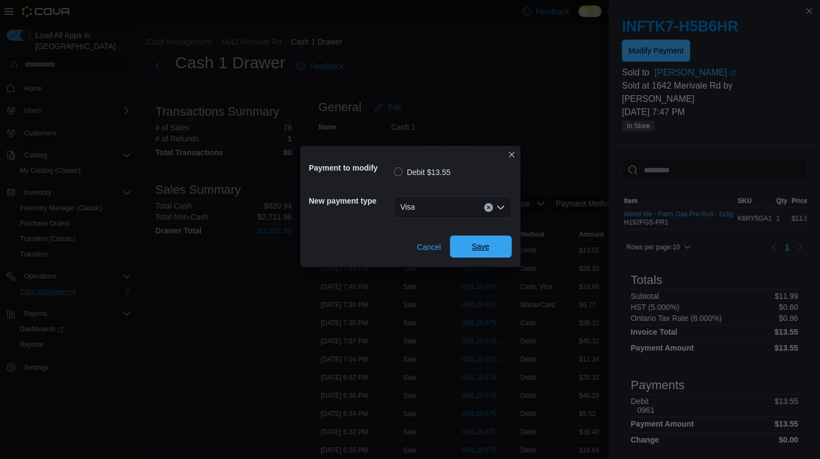
click at [480, 252] on span "Save" at bounding box center [481, 246] width 18 height 11
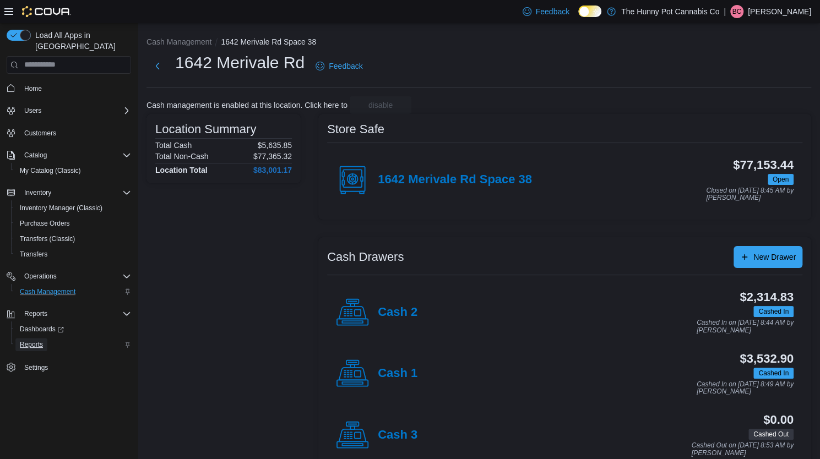
click at [34, 340] on span "Reports" at bounding box center [31, 344] width 23 height 9
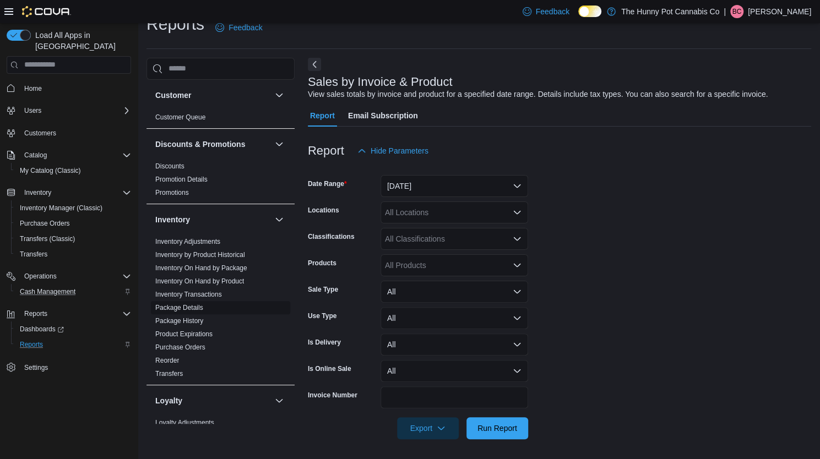
scroll to position [21, 0]
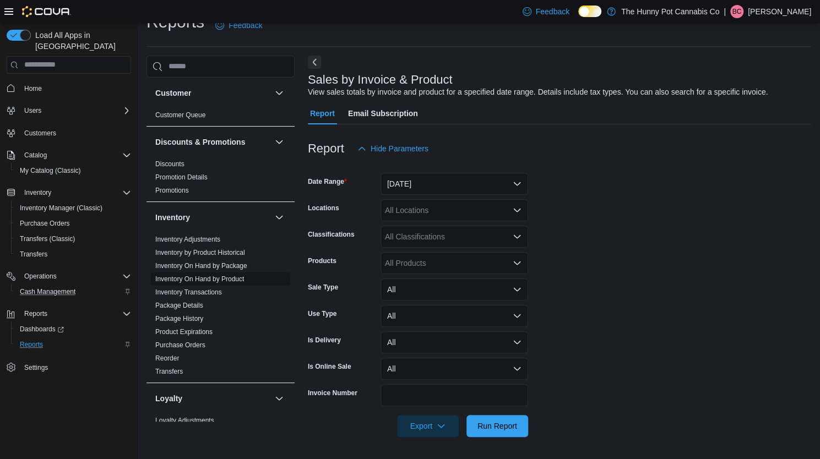
click at [231, 278] on link "Inventory On Hand by Product" at bounding box center [199, 279] width 89 height 8
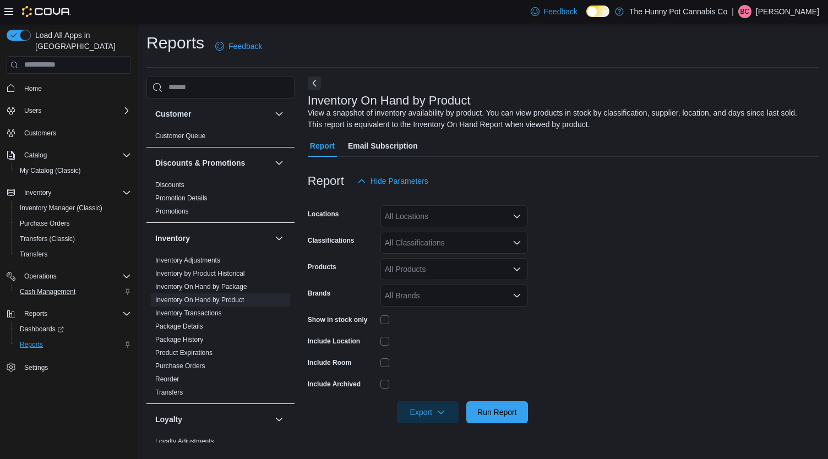
click at [400, 216] on div "All Locations" at bounding box center [455, 216] width 148 height 22
type input "****"
click at [404, 234] on span "1642 Merivale Rd" at bounding box center [434, 235] width 61 height 11
click at [338, 197] on div at bounding box center [564, 198] width 512 height 13
click at [435, 239] on div "All Classifications" at bounding box center [455, 243] width 148 height 22
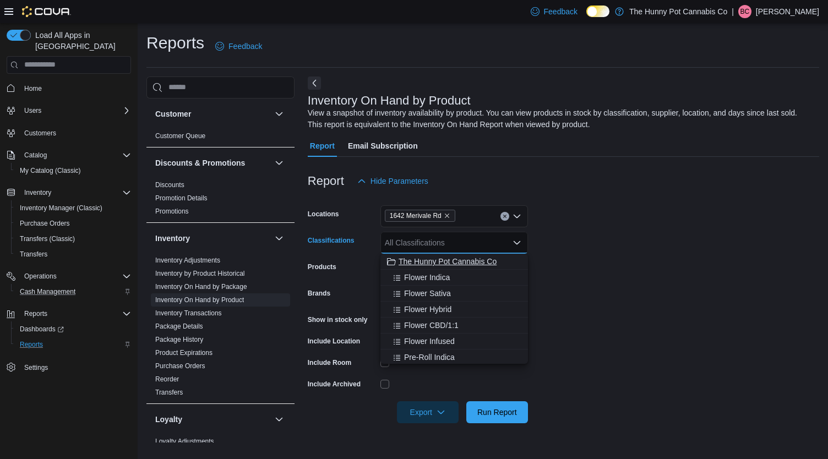
click at [430, 258] on span "The Hunny Pot Cannabis Co" at bounding box center [448, 261] width 98 height 11
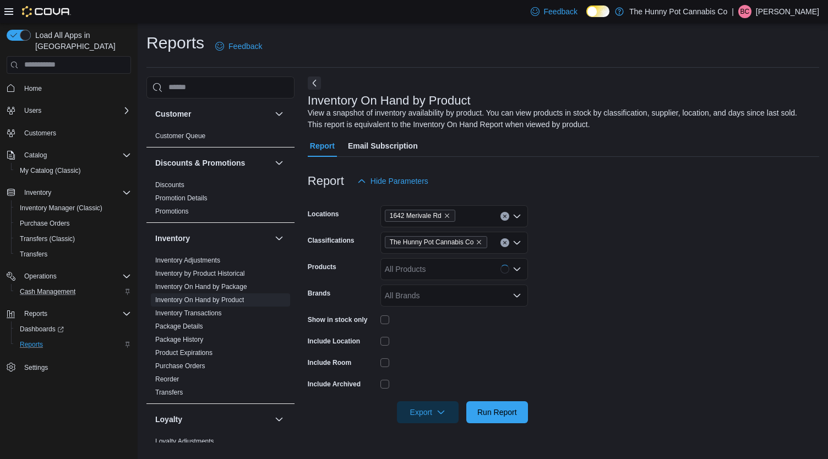
click at [661, 216] on form "Locations 1642 Merivale Rd Classifications The Hunny Pot Cannabis Co Products A…" at bounding box center [564, 307] width 512 height 231
click at [537, 389] on form "Locations 1642 Merivale Rd Classifications The Hunny Pot Cannabis Co Products A…" at bounding box center [564, 307] width 512 height 231
click at [510, 408] on span "Run Report" at bounding box center [498, 411] width 40 height 11
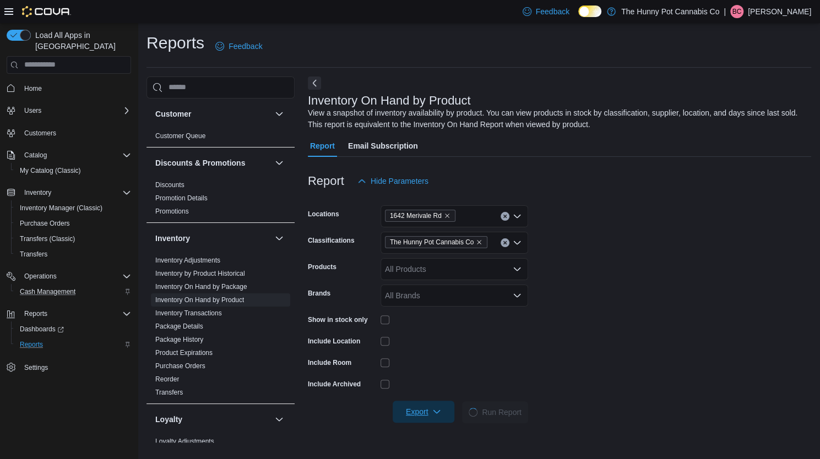
click at [419, 409] on span "Export" at bounding box center [423, 412] width 48 height 22
click at [552, 363] on form "Locations 1642 Merivale Rd Classifications The Hunny Pot Cannabis Co Products A…" at bounding box center [559, 307] width 503 height 231
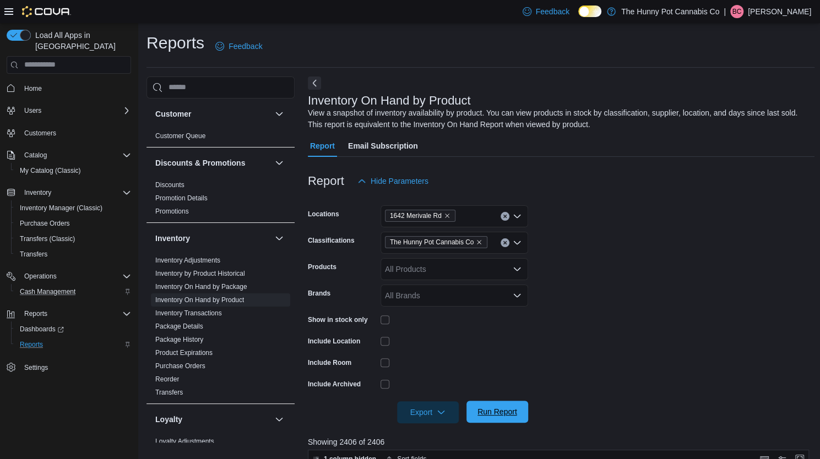
click at [484, 419] on span "Run Report" at bounding box center [497, 412] width 48 height 22
click at [441, 411] on icon "button" at bounding box center [441, 412] width 9 height 9
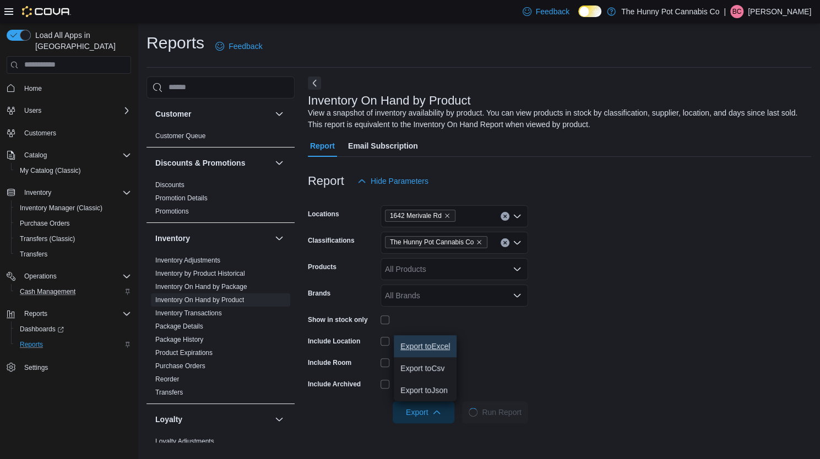
click at [435, 346] on span "Export to Excel" at bounding box center [425, 346] width 50 height 9
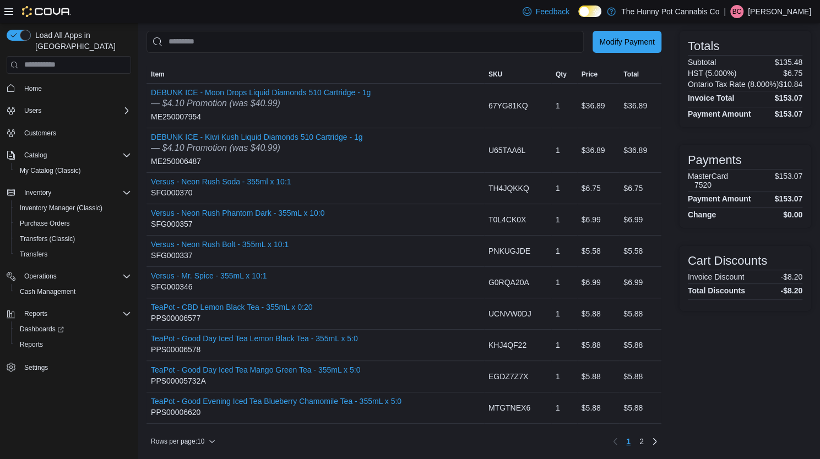
scroll to position [80, 0]
click at [662, 443] on link "Next page" at bounding box center [654, 441] width 13 height 13
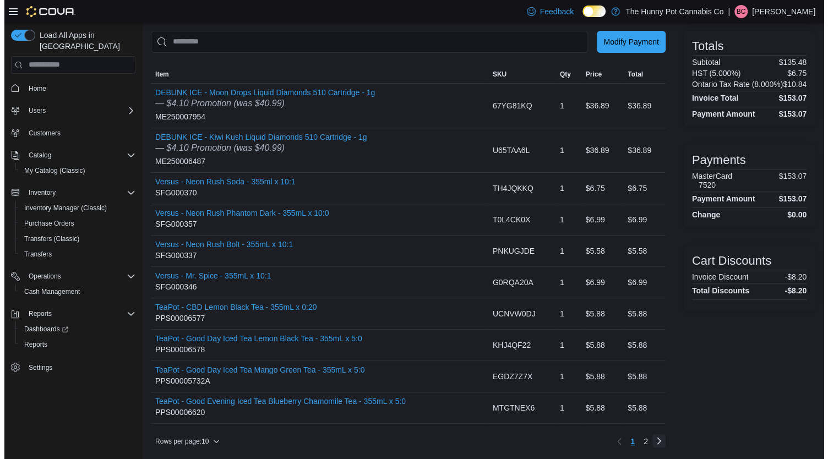
scroll to position [0, 0]
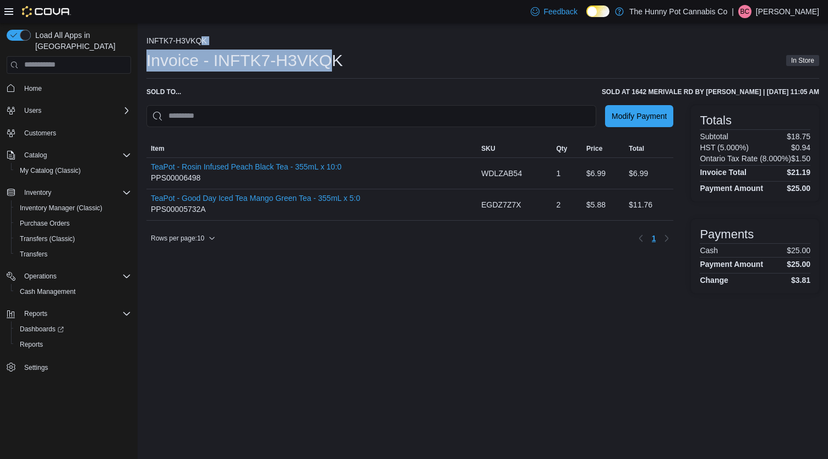
drag, startPoint x: 337, startPoint y: 58, endPoint x: 200, endPoint y: 46, distance: 137.1
click at [200, 46] on div "INFTK7-H3VKQK Invoice - INFTK7-H3VKQK In Store Sold to ... Sold at 1642 Merival…" at bounding box center [483, 164] width 673 height 257
click at [219, 60] on h1 "Invoice - INFTK7-H3VKQK" at bounding box center [245, 61] width 197 height 22
drag, startPoint x: 214, startPoint y: 61, endPoint x: 338, endPoint y: 61, distance: 123.4
click at [338, 61] on h1 "Invoice - INFTK7-H3VKQK" at bounding box center [245, 61] width 197 height 22
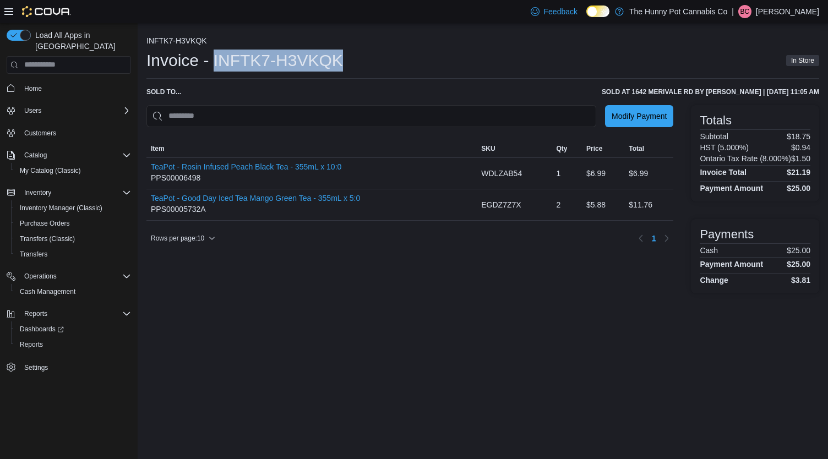
copy h1 "INFTK7-H3VKQK"
